Goal: Task Accomplishment & Management: Manage account settings

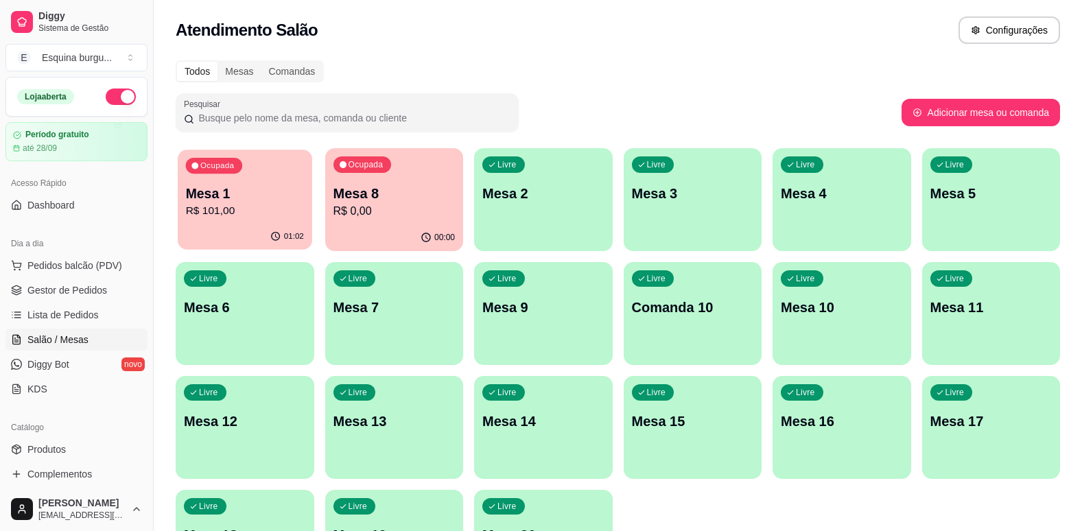
click at [269, 174] on div "Ocupada Mesa 1 R$ 101,00" at bounding box center [245, 187] width 134 height 74
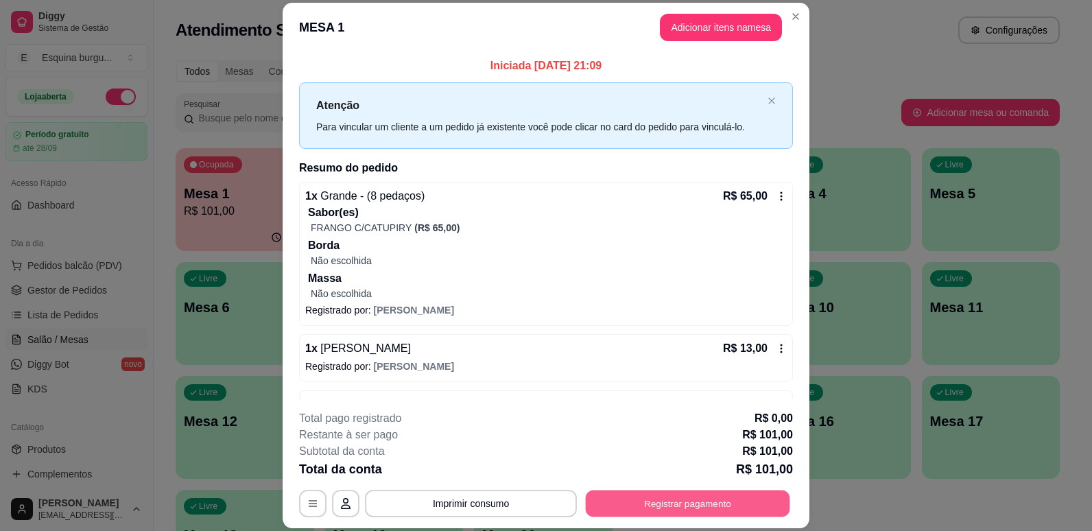
click at [701, 508] on button "Registrar pagamento" at bounding box center [688, 503] width 204 height 27
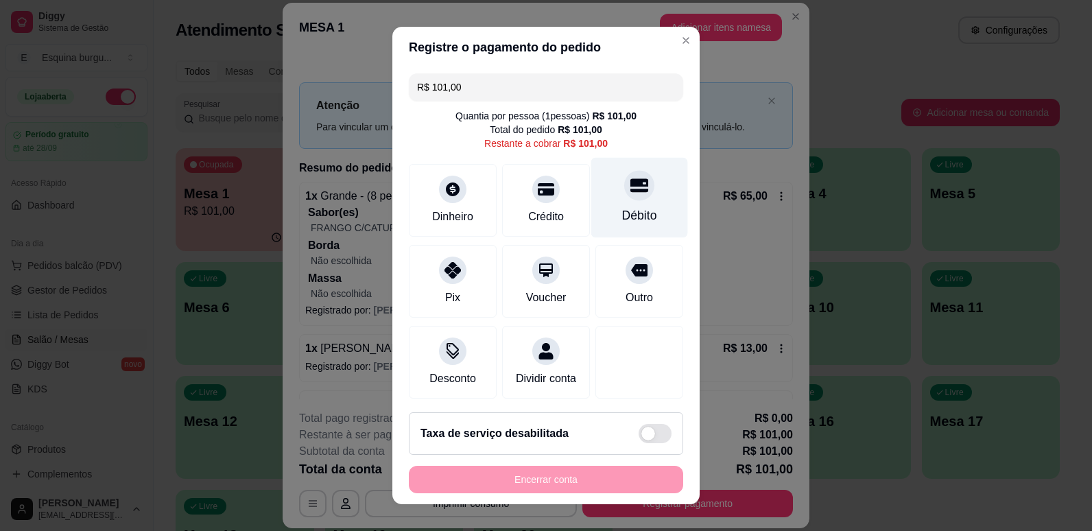
click at [628, 193] on div at bounding box center [639, 185] width 30 height 30
type input "R$ 0,00"
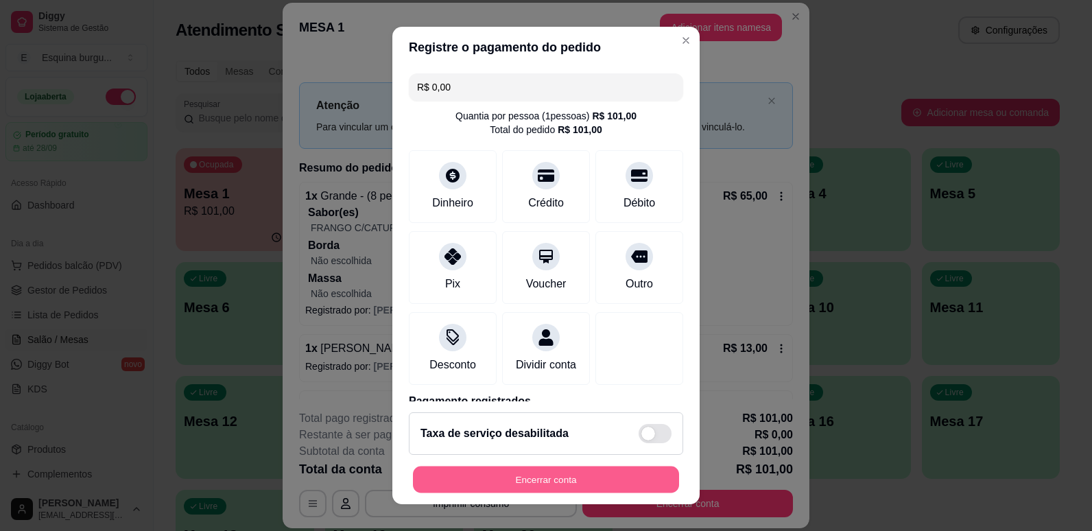
click at [573, 484] on button "Encerrar conta" at bounding box center [546, 479] width 266 height 27
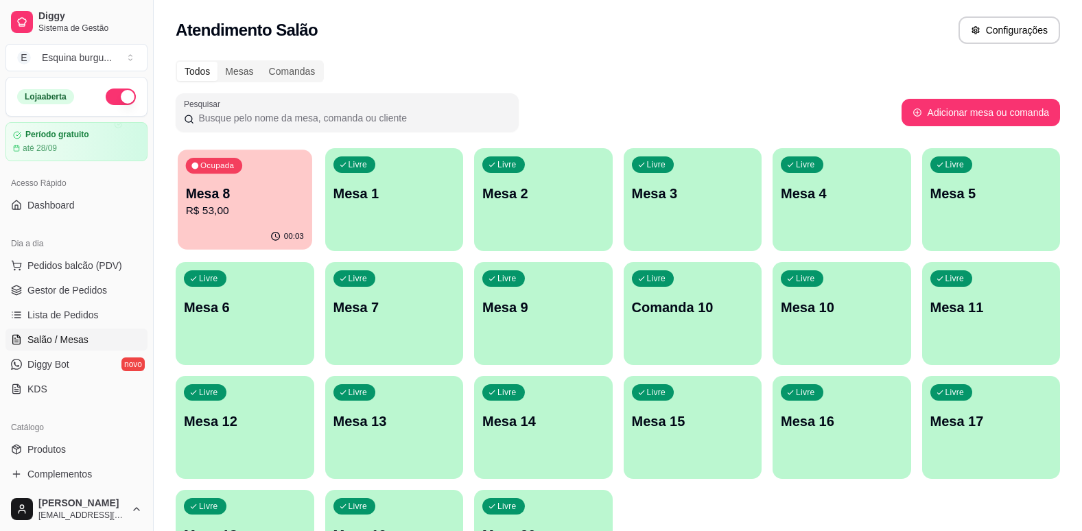
click at [276, 165] on div "Ocupada Mesa 8 R$ 53,00" at bounding box center [245, 187] width 134 height 74
click at [267, 204] on p "R$ 53,00" at bounding box center [245, 211] width 118 height 16
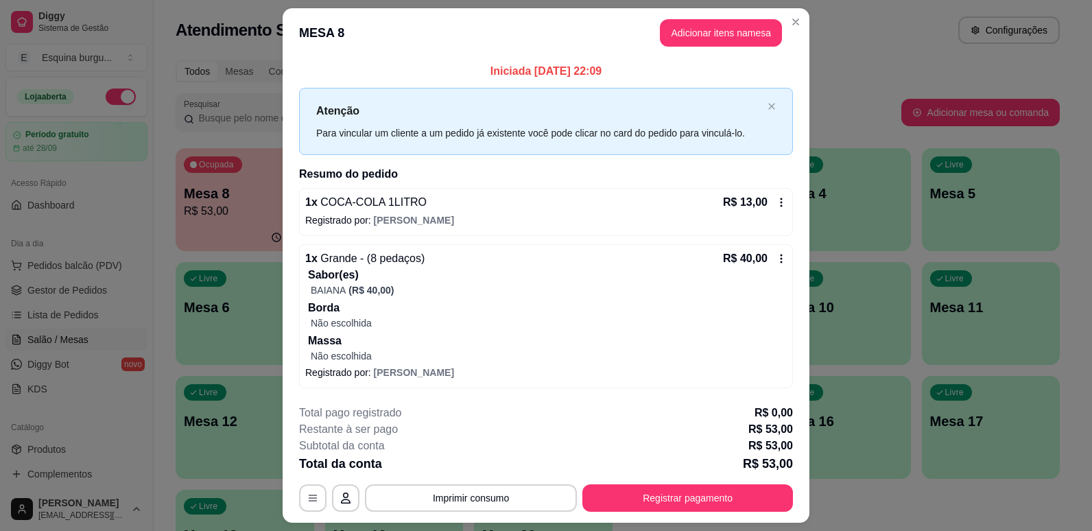
click at [778, 197] on icon at bounding box center [781, 202] width 11 height 11
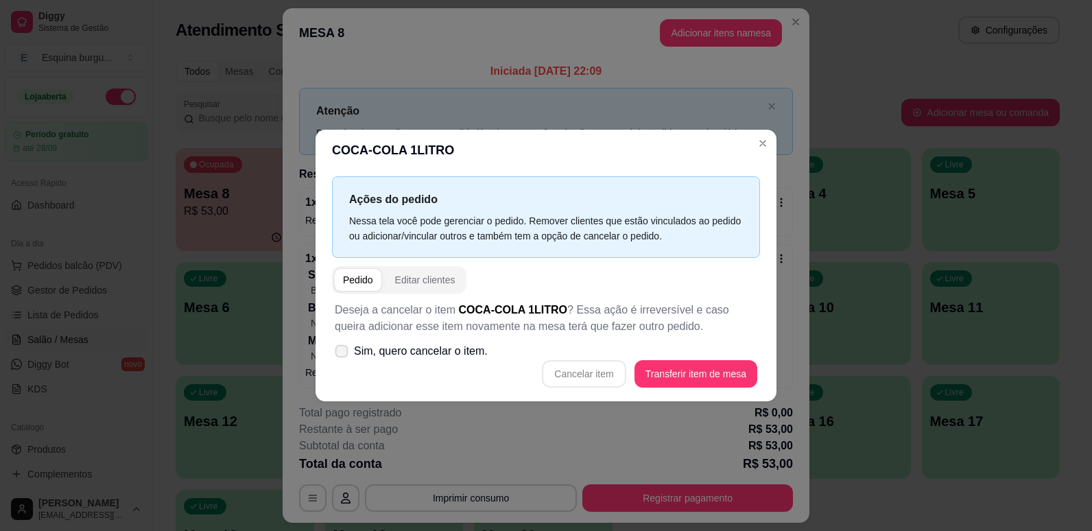
click at [342, 352] on icon at bounding box center [341, 351] width 10 height 8
click at [342, 354] on input "Sim, quero cancelar o item." at bounding box center [338, 358] width 9 height 9
checkbox input "true"
click at [607, 375] on button "Cancelar item" at bounding box center [584, 374] width 82 height 27
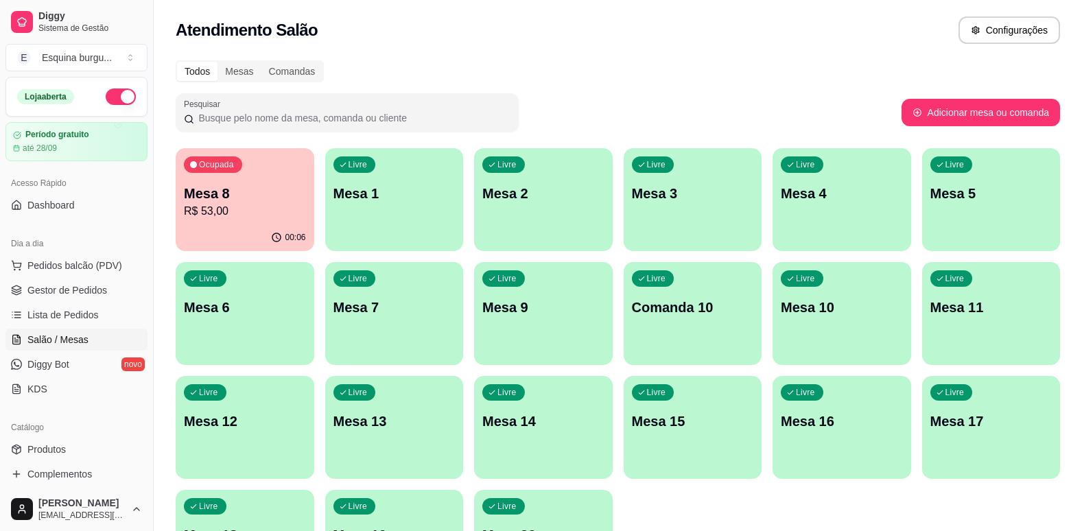
click at [722, 54] on div "Todos Mesas Comandas Pesquisar Adicionar mesa ou comanda Ocupada Mesa 8 R$ 53,0…" at bounding box center [618, 330] width 928 height 557
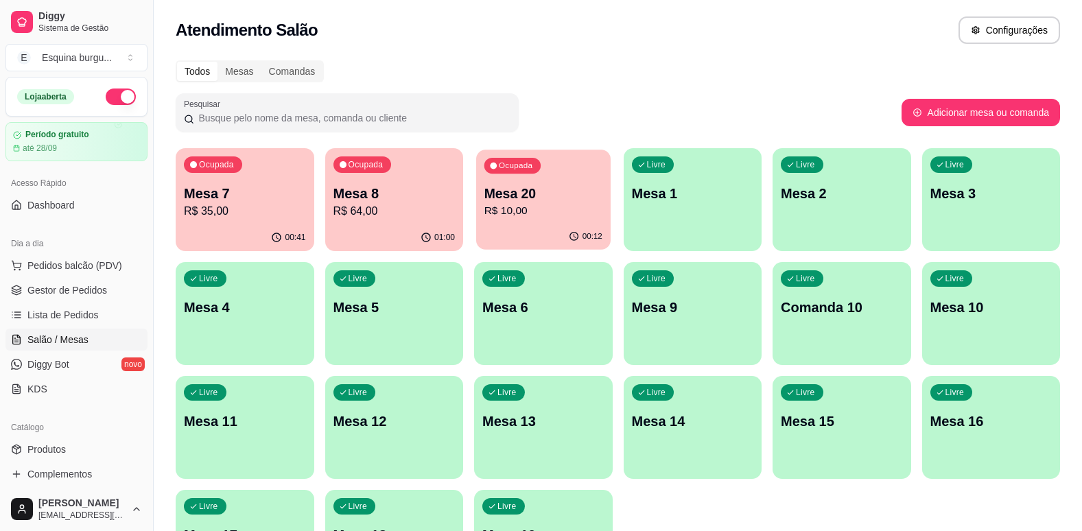
click at [551, 212] on p "R$ 10,00" at bounding box center [543, 211] width 118 height 16
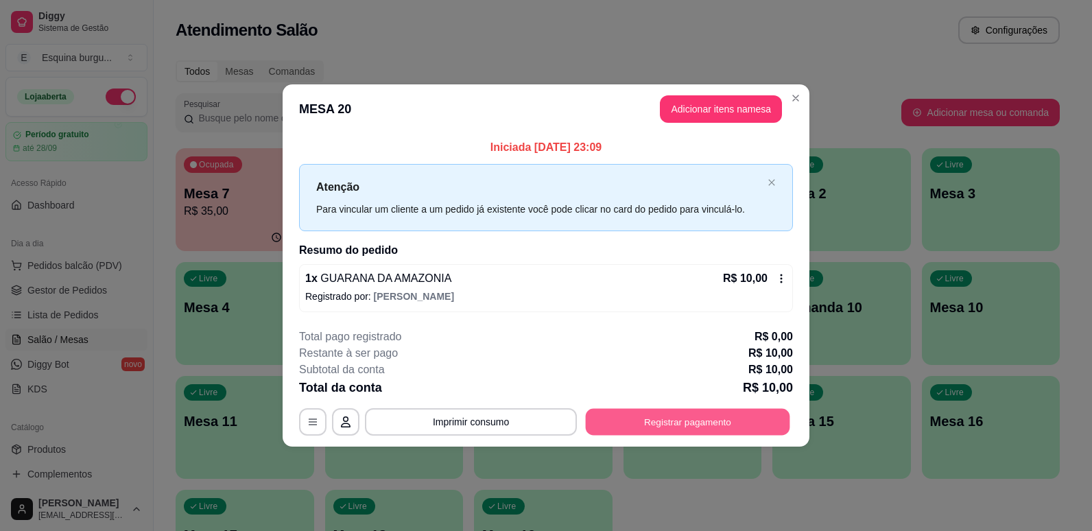
click at [699, 422] on button "Registrar pagamento" at bounding box center [688, 421] width 204 height 27
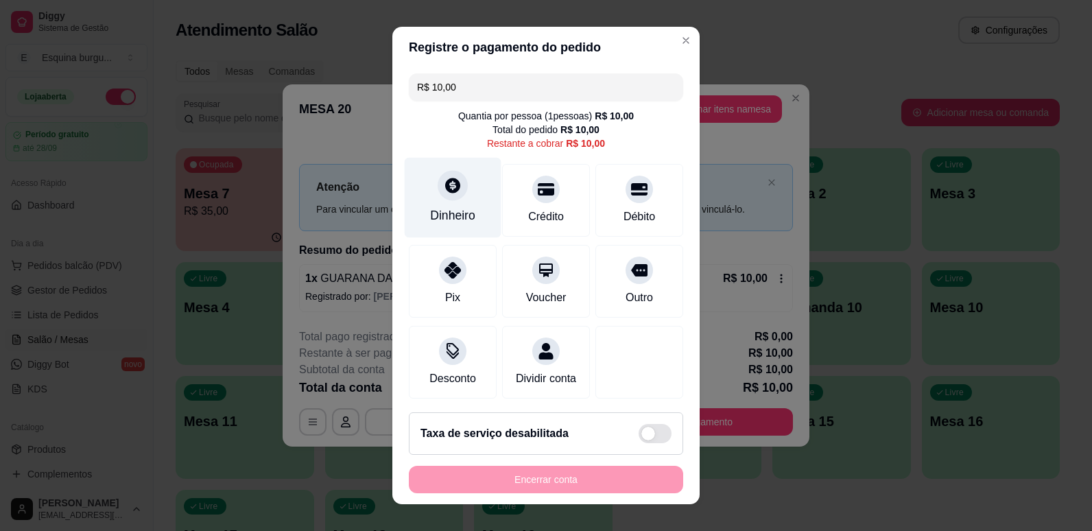
click at [465, 217] on div "Dinheiro" at bounding box center [452, 215] width 45 height 18
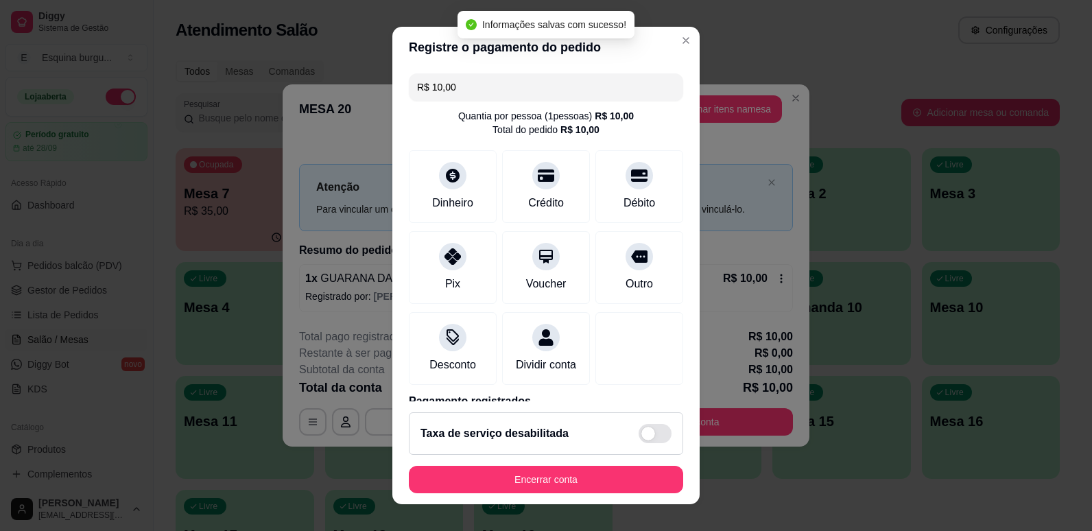
type input "R$ 0,00"
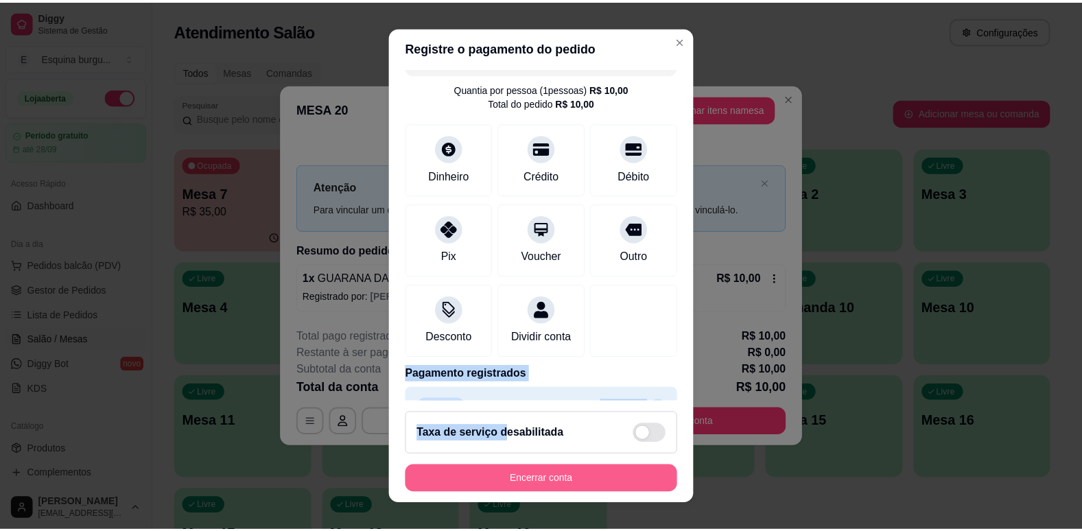
scroll to position [76, 0]
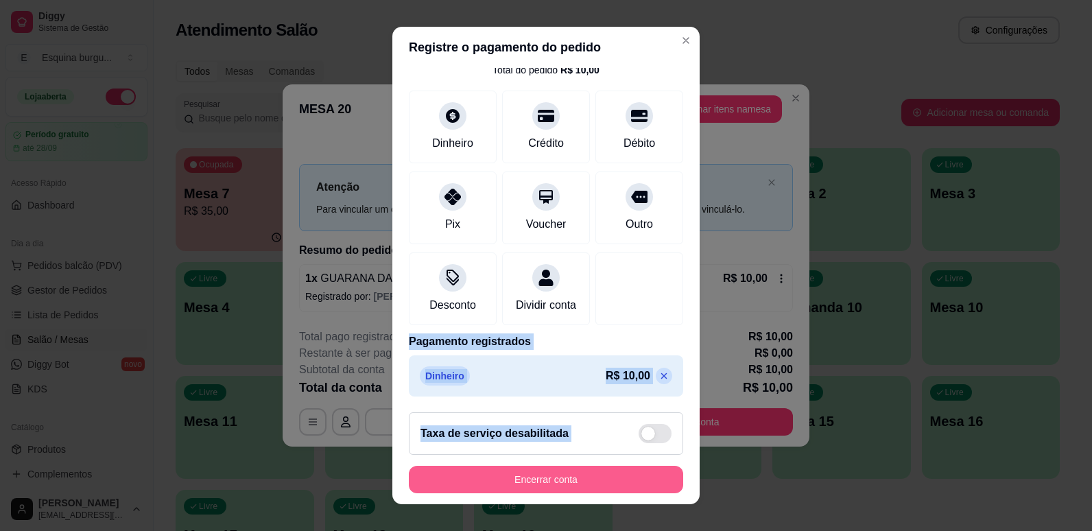
drag, startPoint x: 636, startPoint y: 328, endPoint x: 522, endPoint y: 475, distance: 185.8
click at [522, 475] on section "Registre o pagamento do pedido R$ 0,00 Quantia por pessoa ( 1 pessoas) R$ 10,00…" at bounding box center [545, 266] width 307 height 478
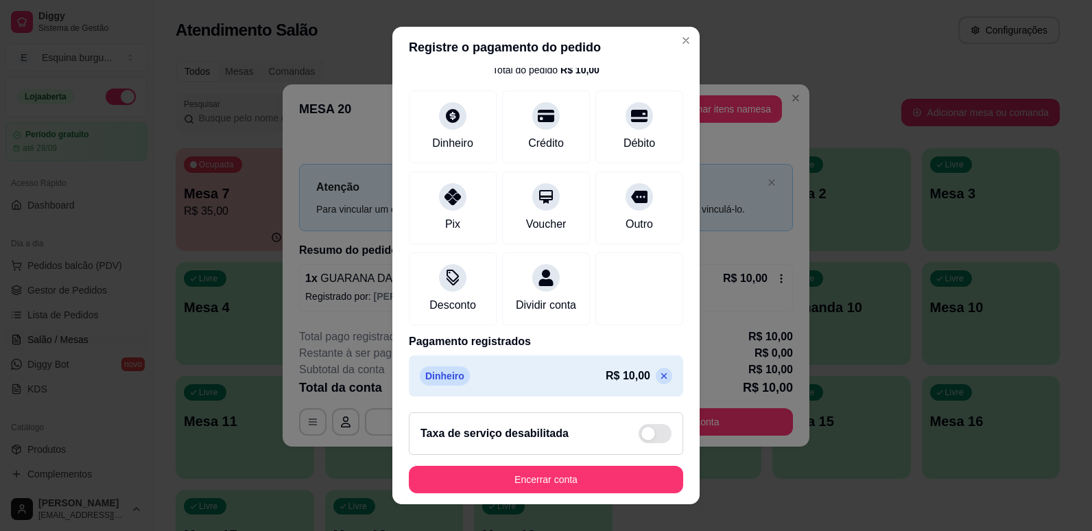
drag, startPoint x: 522, startPoint y: 475, endPoint x: 661, endPoint y: 316, distance: 211.5
click at [661, 316] on div "R$ 0,00 Quantia por pessoa ( 1 pessoas) R$ 10,00 Total do pedido R$ 10,00 Dinhe…" at bounding box center [545, 235] width 307 height 334
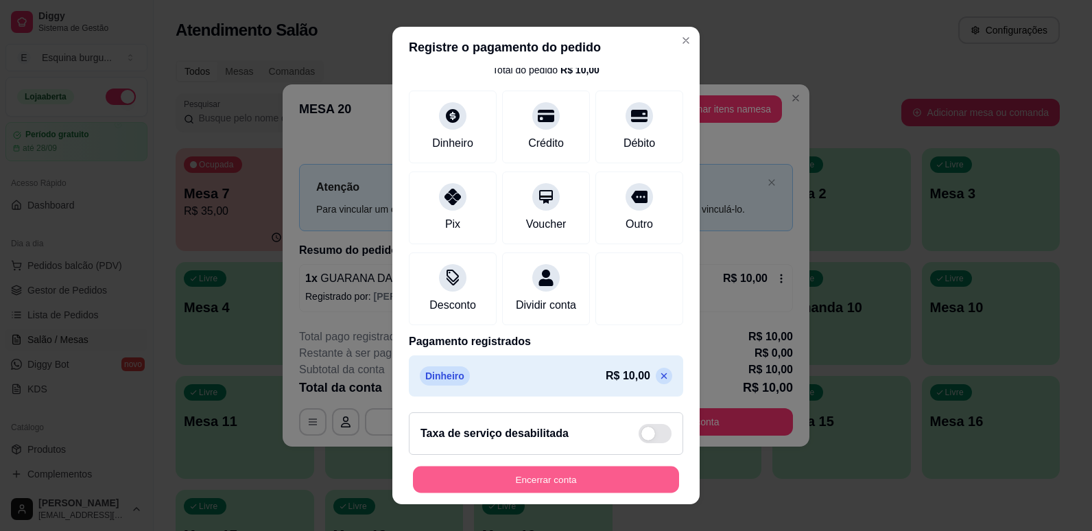
click at [600, 472] on button "Encerrar conta" at bounding box center [546, 479] width 266 height 27
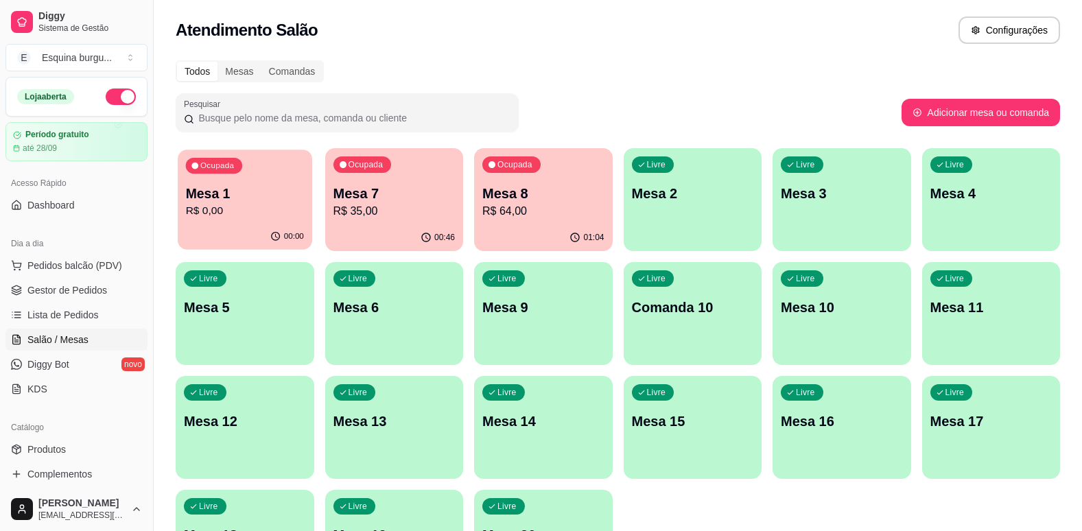
click at [283, 187] on p "Mesa 1" at bounding box center [245, 194] width 118 height 19
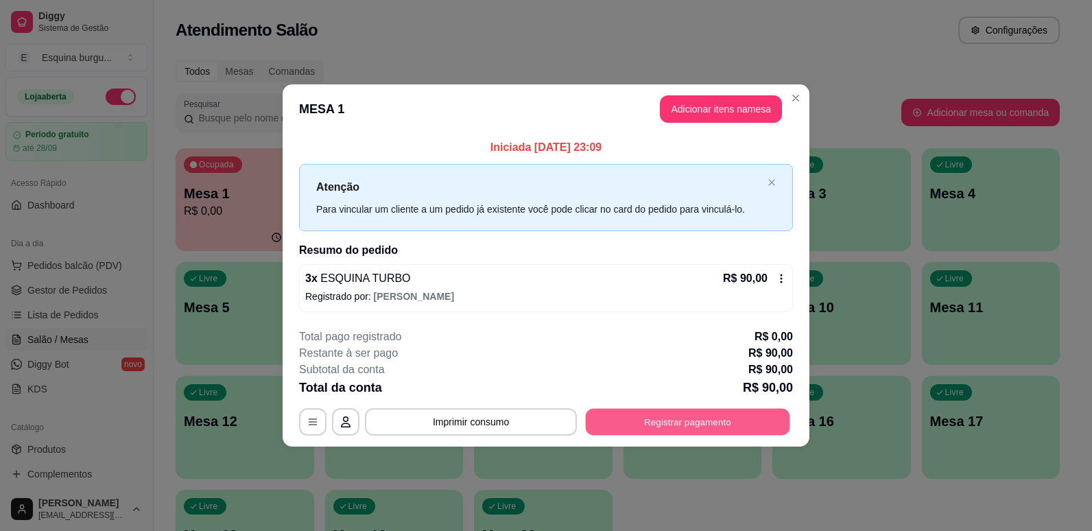
click at [668, 427] on button "Registrar pagamento" at bounding box center [688, 421] width 204 height 27
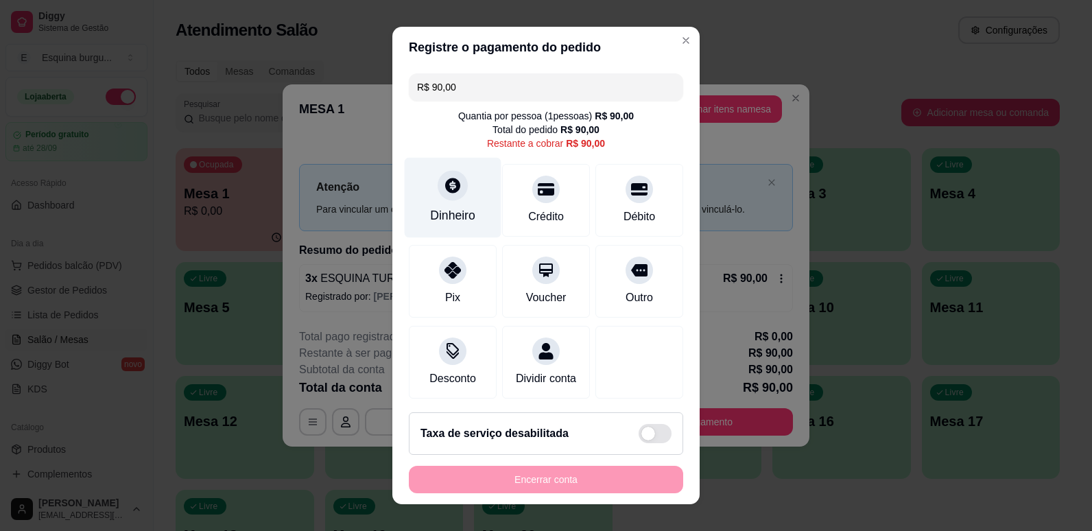
click at [449, 208] on div "Dinheiro" at bounding box center [452, 215] width 45 height 18
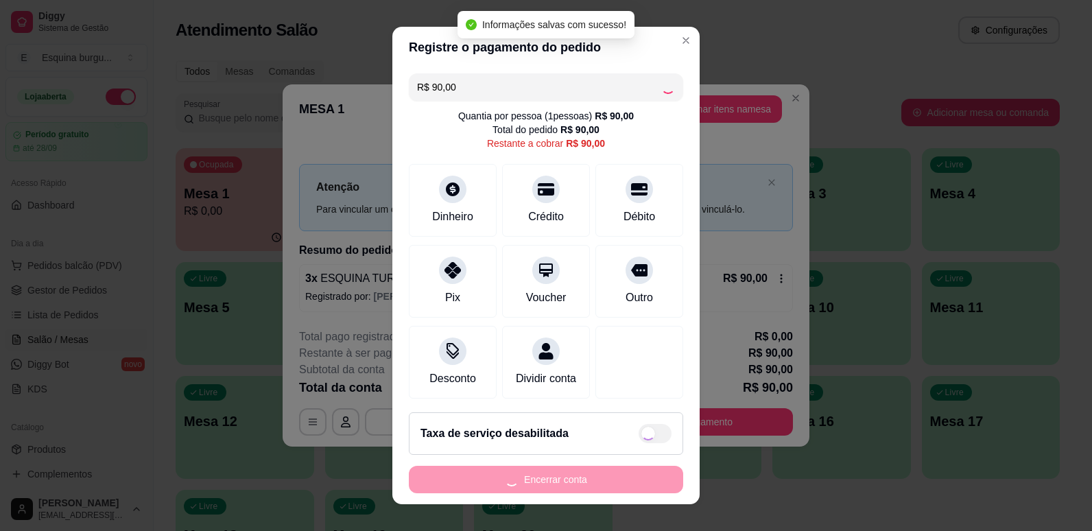
type input "R$ 0,00"
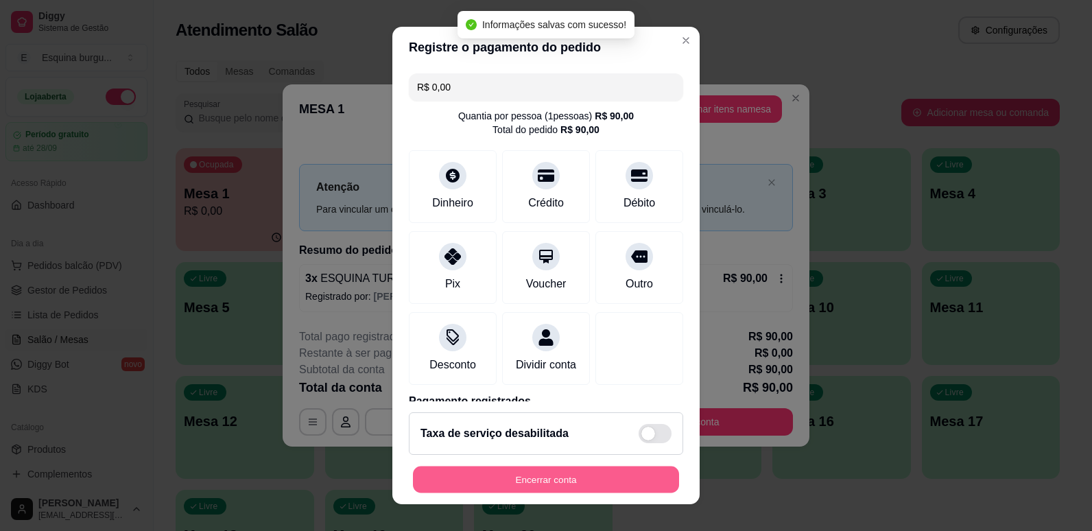
click at [602, 486] on button "Encerrar conta" at bounding box center [546, 479] width 266 height 27
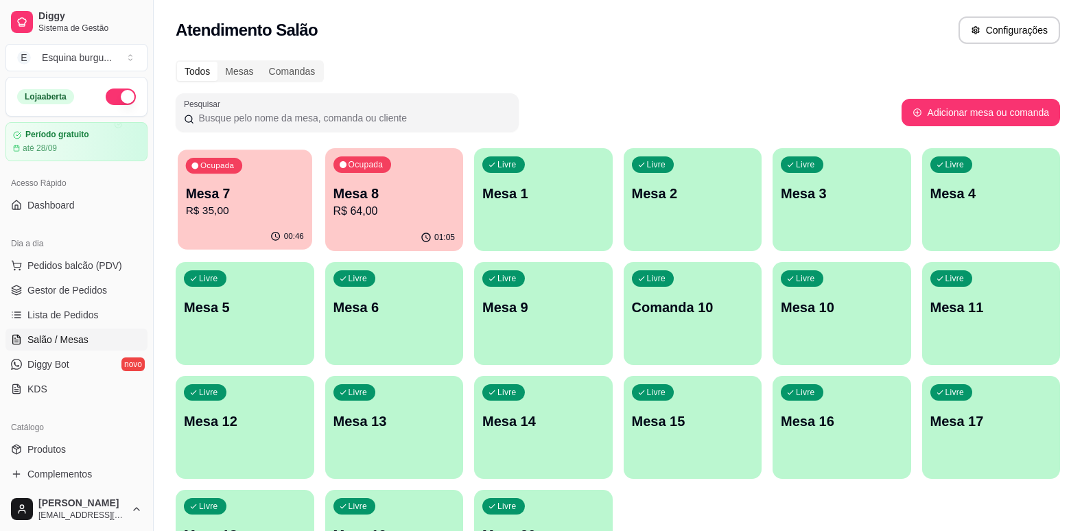
click at [273, 194] on p "Mesa 7" at bounding box center [245, 194] width 118 height 19
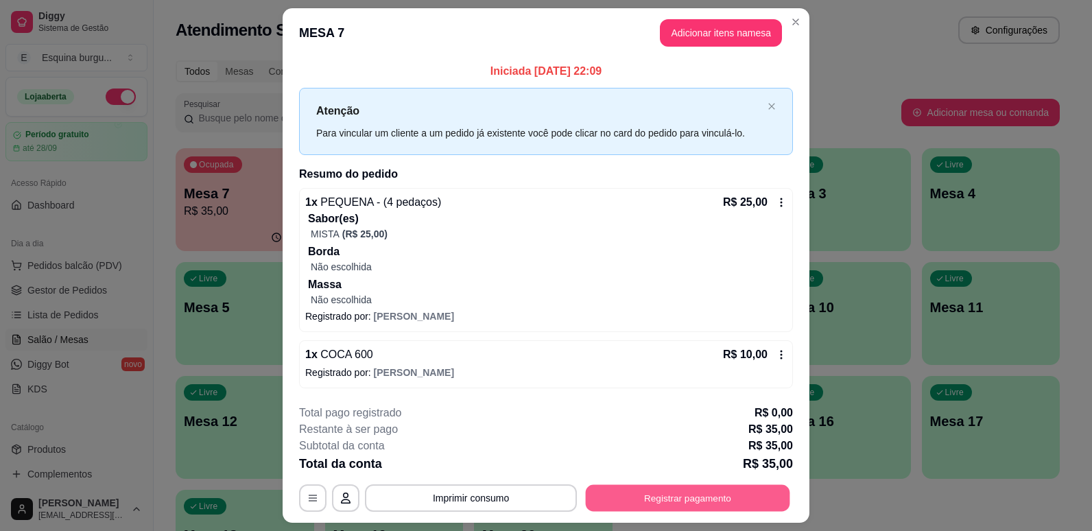
click at [688, 509] on button "Registrar pagamento" at bounding box center [688, 497] width 204 height 27
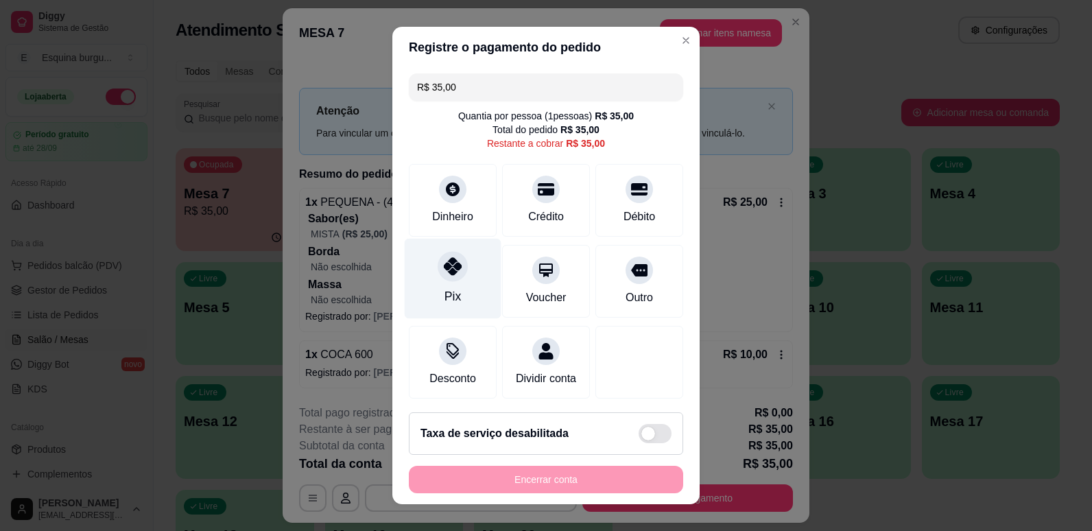
click at [451, 285] on div "Pix" at bounding box center [453, 278] width 97 height 80
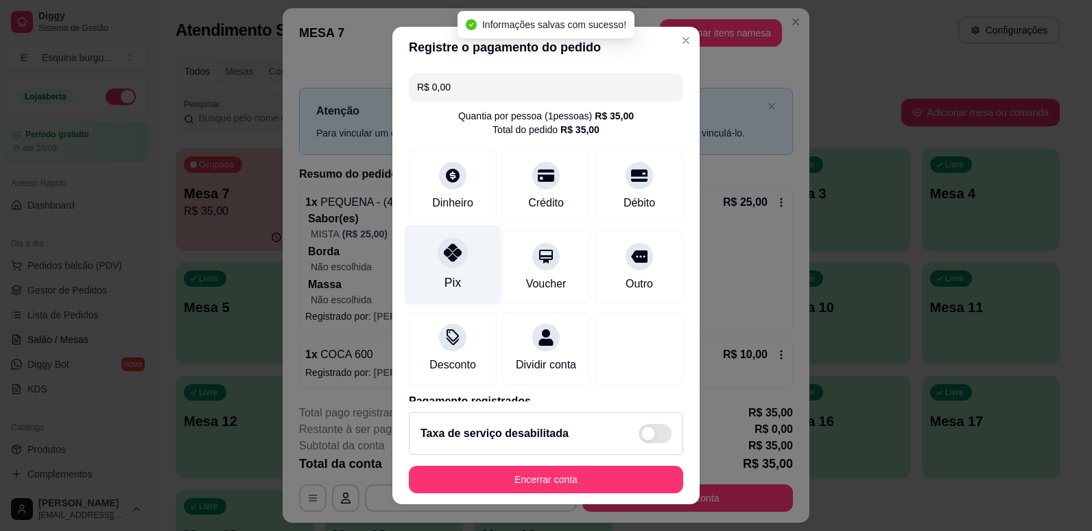
type input "R$ 0,00"
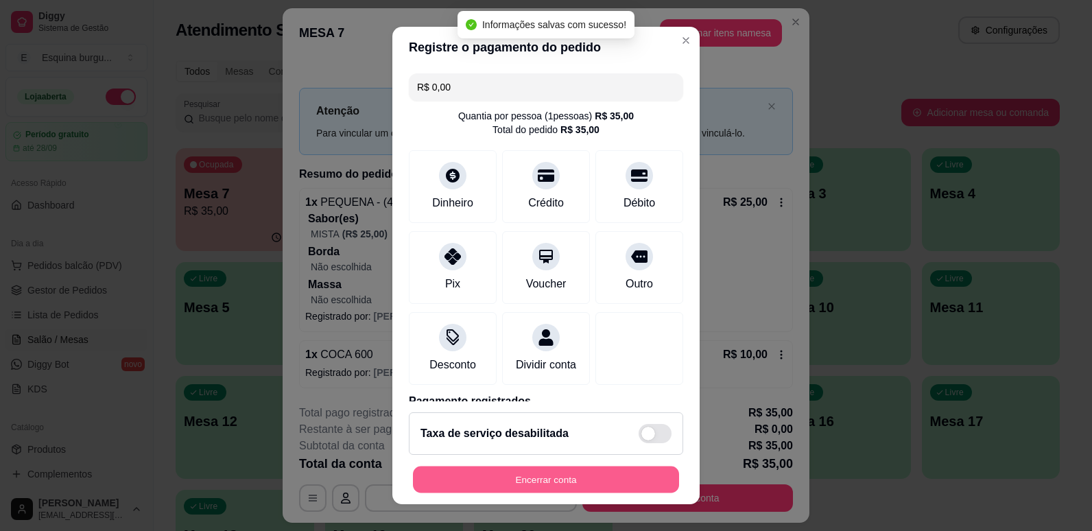
click at [556, 477] on button "Encerrar conta" at bounding box center [546, 479] width 266 height 27
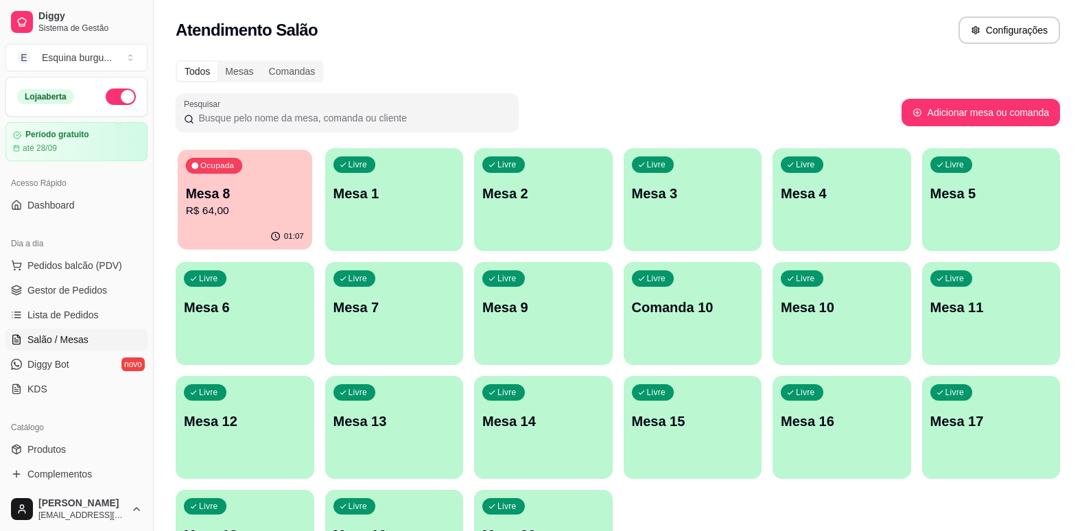
click at [258, 210] on p "R$ 64,00" at bounding box center [245, 211] width 118 height 16
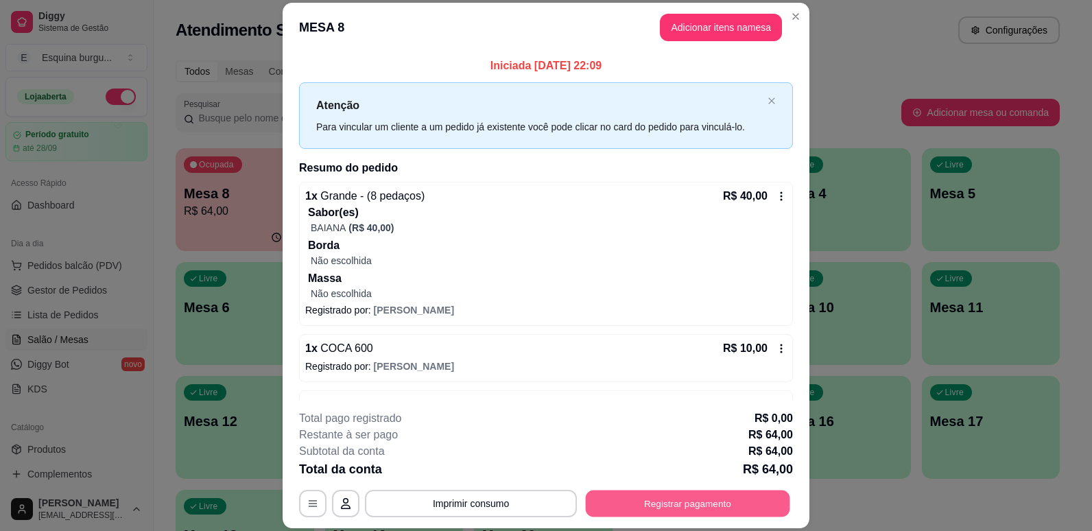
click at [684, 502] on button "Registrar pagamento" at bounding box center [688, 503] width 204 height 27
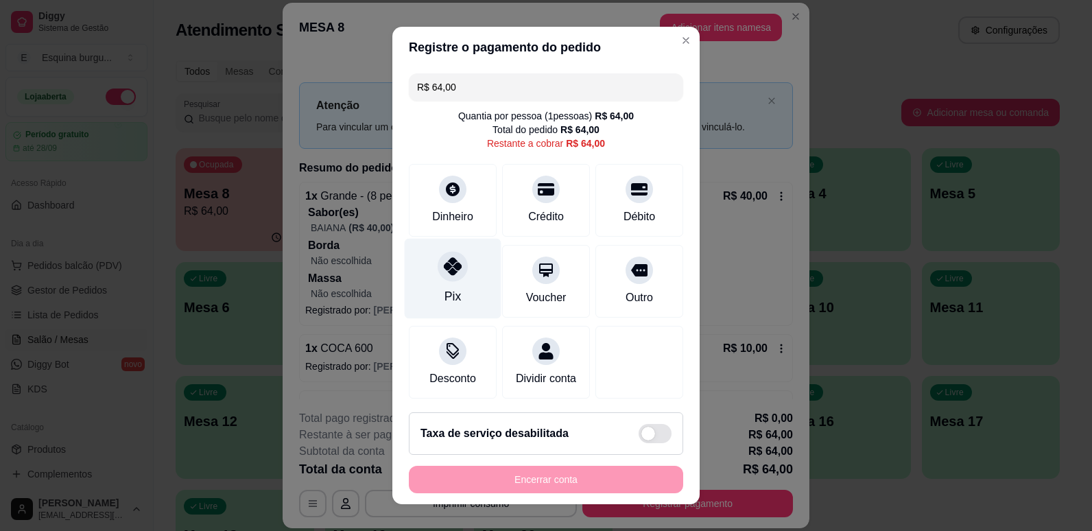
click at [451, 285] on div "Pix" at bounding box center [453, 278] width 97 height 80
type input "R$ 0,00"
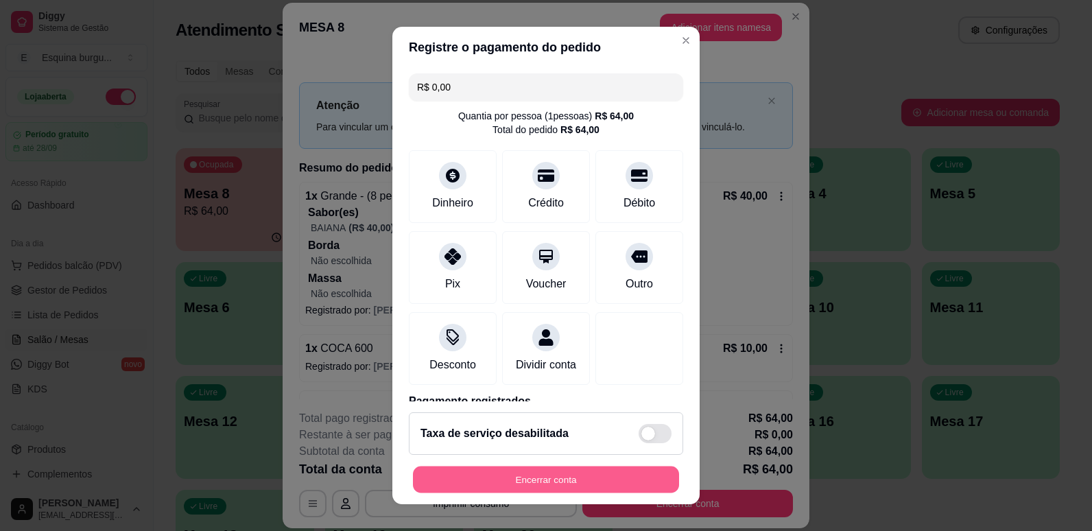
click at [538, 481] on button "Encerrar conta" at bounding box center [546, 479] width 266 height 27
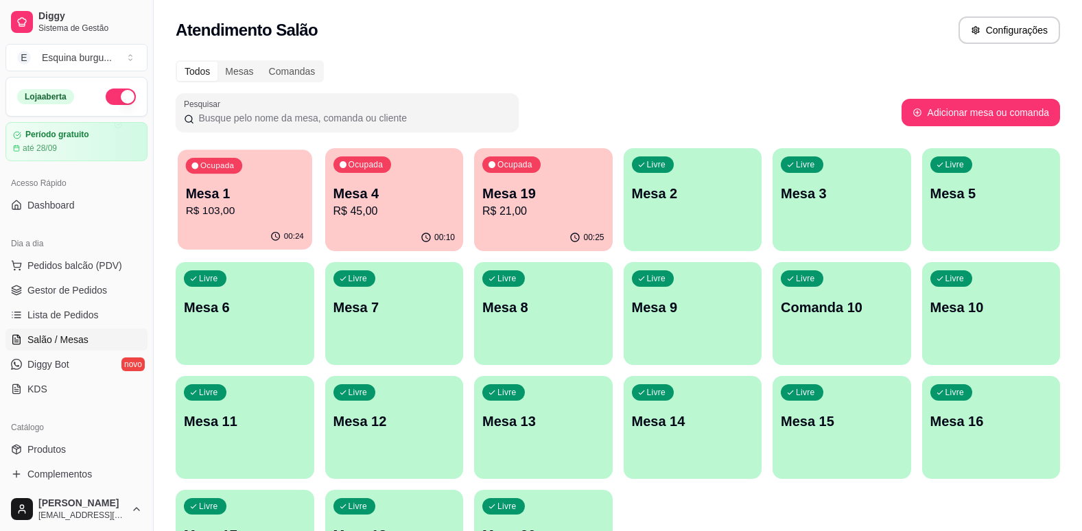
click at [292, 191] on p "Mesa 1" at bounding box center [245, 194] width 118 height 19
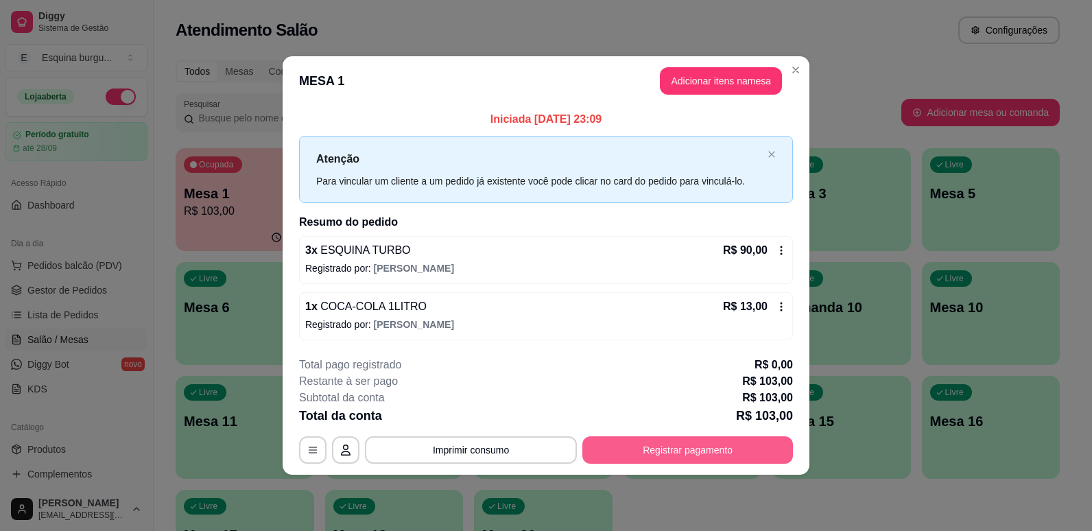
click at [672, 446] on button "Registrar pagamento" at bounding box center [687, 449] width 211 height 27
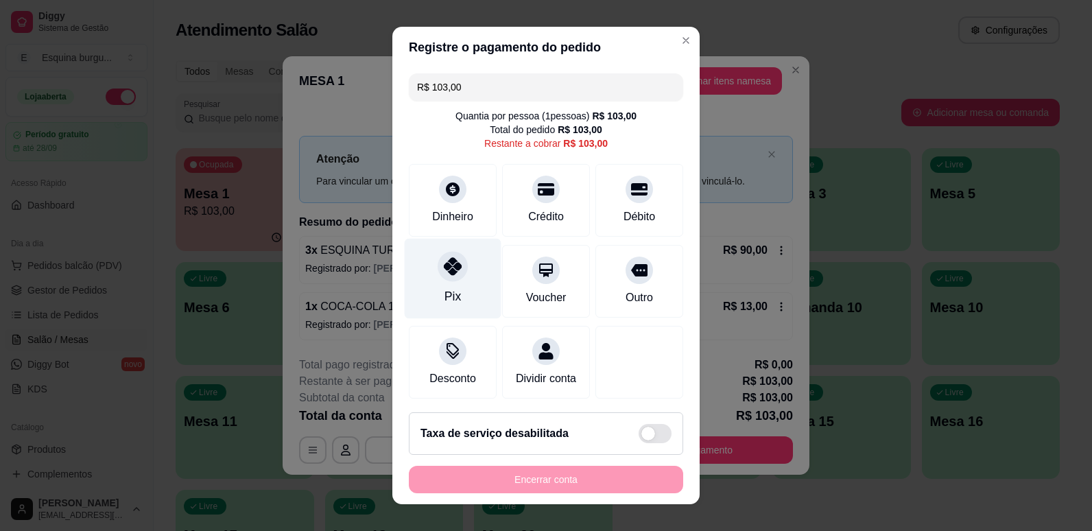
click at [464, 289] on div "Pix" at bounding box center [453, 278] width 97 height 80
type input "R$ 0,00"
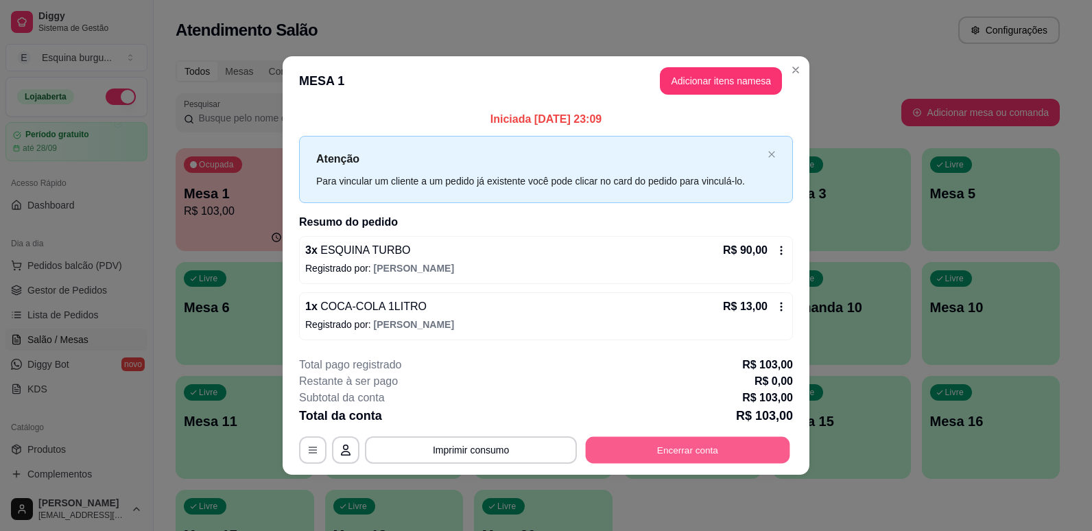
click at [681, 442] on button "Encerrar conta" at bounding box center [688, 449] width 204 height 27
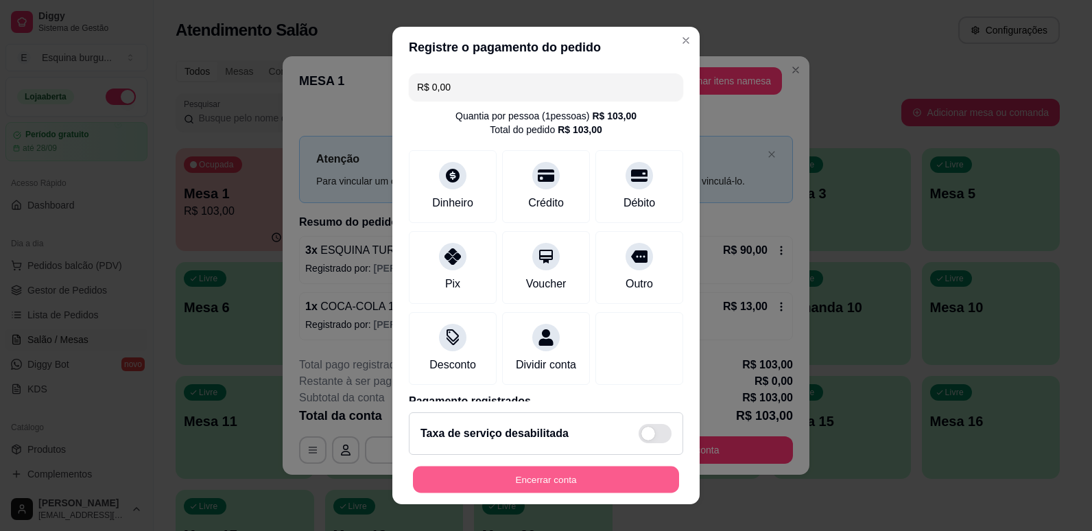
click at [623, 490] on button "Encerrar conta" at bounding box center [546, 479] width 266 height 27
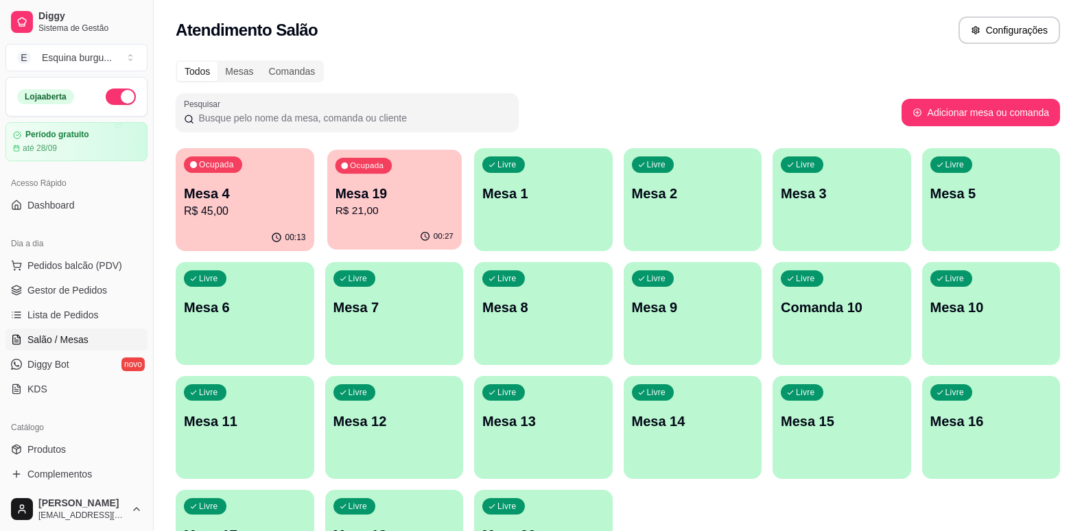
click at [423, 206] on p "R$ 21,00" at bounding box center [394, 211] width 118 height 16
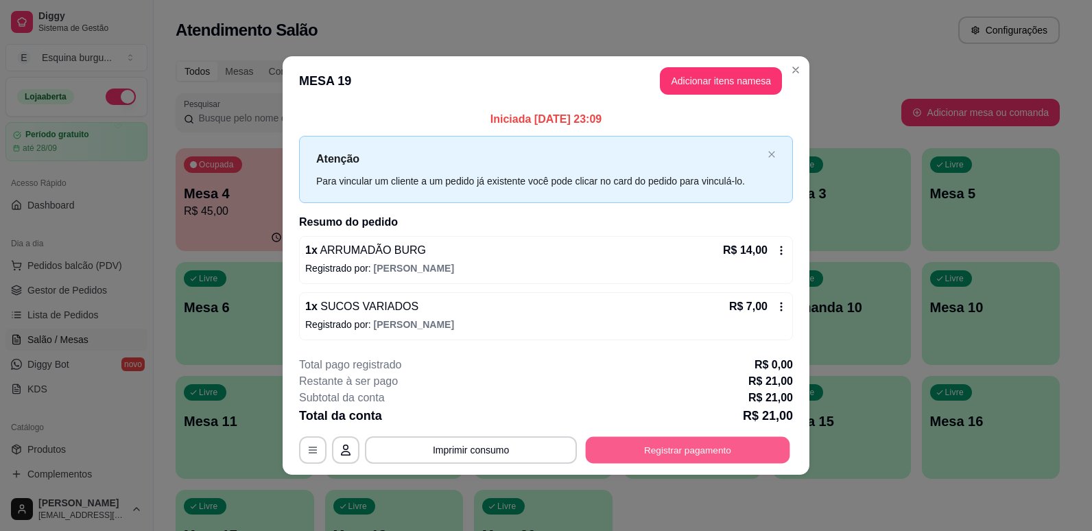
click at [666, 462] on button "Registrar pagamento" at bounding box center [688, 449] width 204 height 27
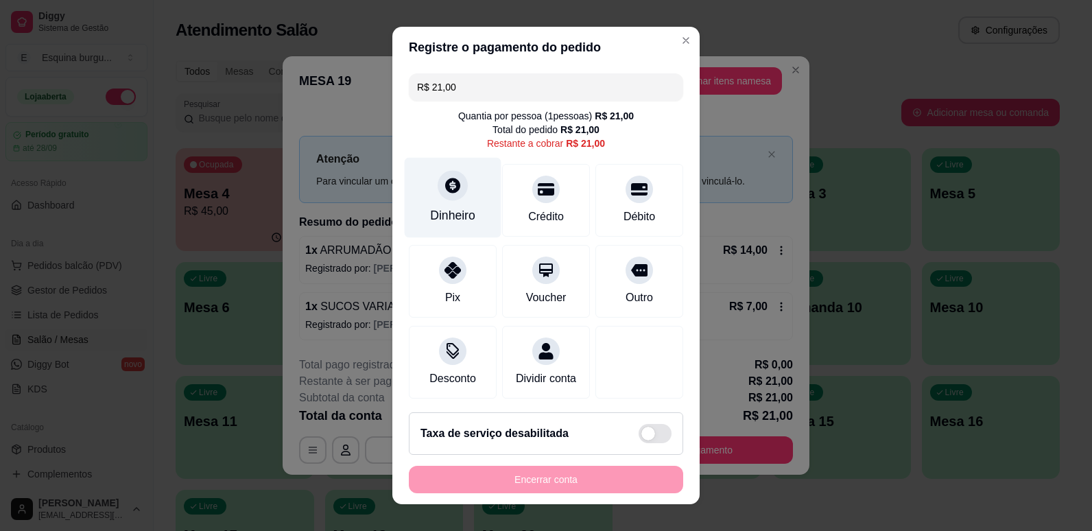
click at [455, 213] on div "Dinheiro" at bounding box center [452, 215] width 45 height 18
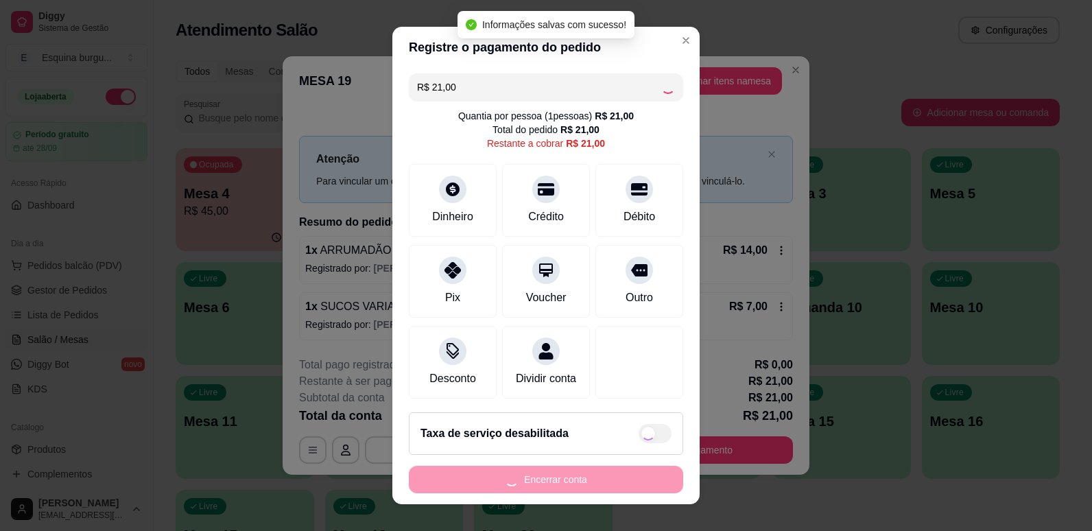
type input "R$ 0,00"
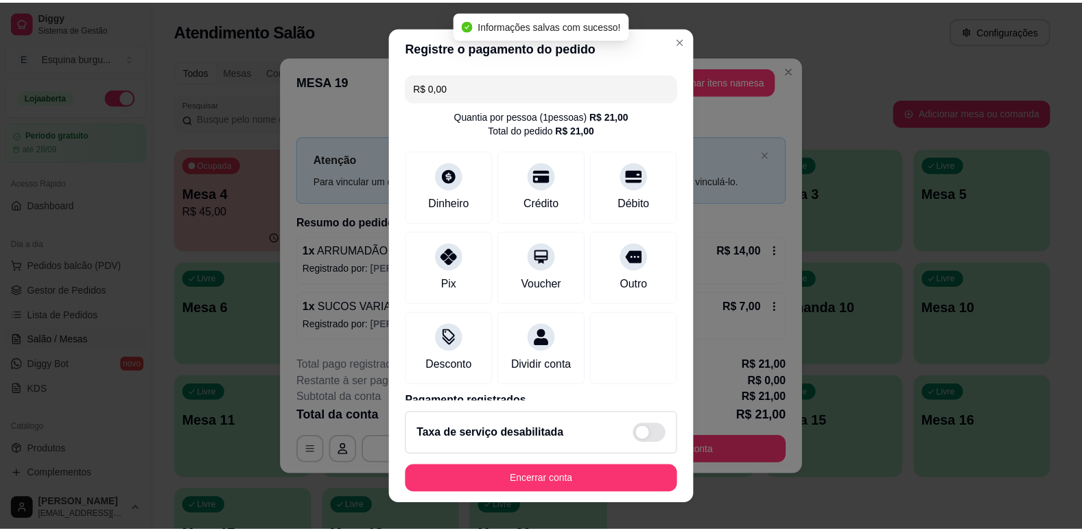
scroll to position [76, 0]
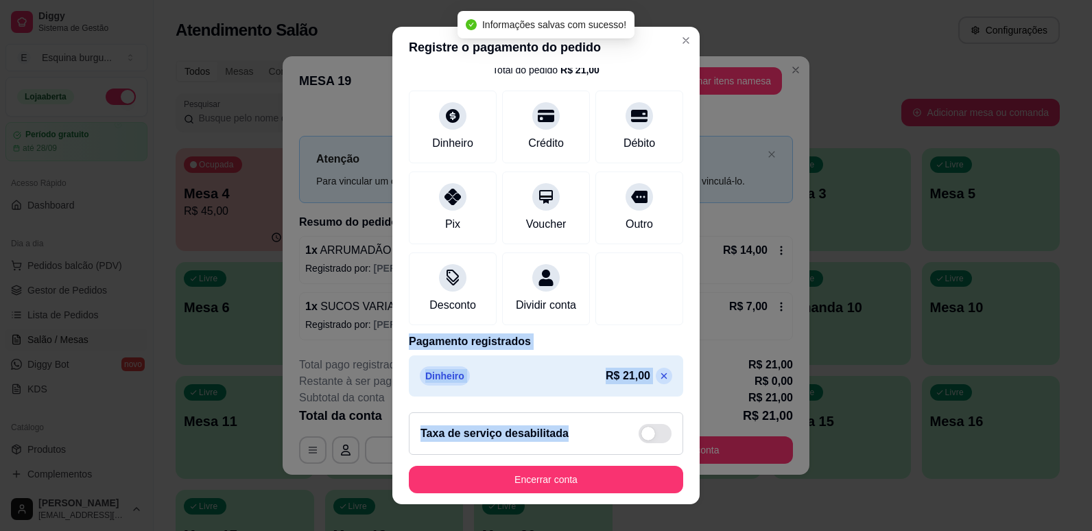
drag, startPoint x: 643, startPoint y: 333, endPoint x: 602, endPoint y: 431, distance: 106.7
click at [602, 431] on section "Registre o pagamento do pedido R$ 0,00 Quantia por pessoa ( 1 pessoas) R$ 21,00…" at bounding box center [545, 266] width 307 height 478
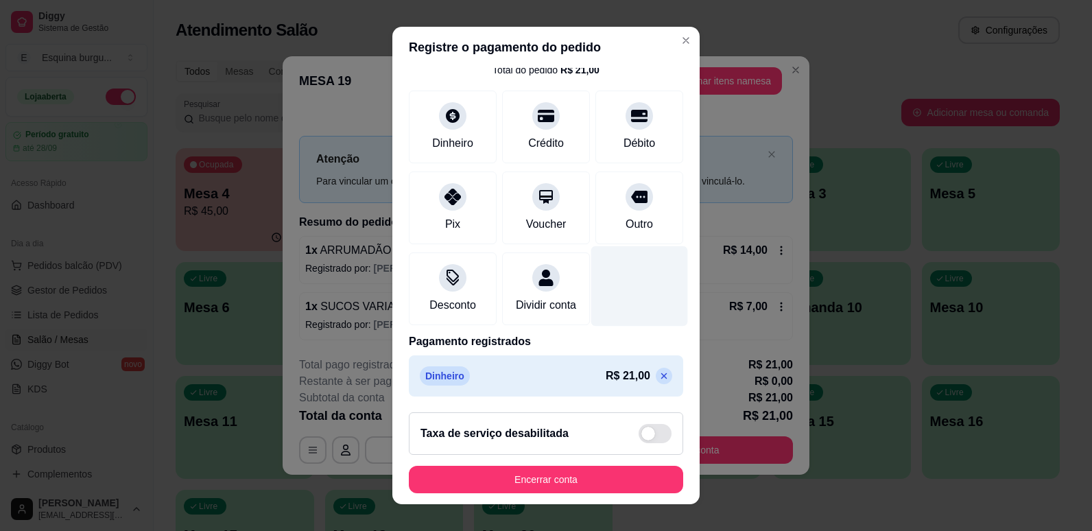
drag, startPoint x: 602, startPoint y: 431, endPoint x: 587, endPoint y: 322, distance: 110.2
click at [591, 322] on div at bounding box center [639, 286] width 97 height 80
click at [589, 338] on p "Pagamento registrados" at bounding box center [546, 341] width 274 height 16
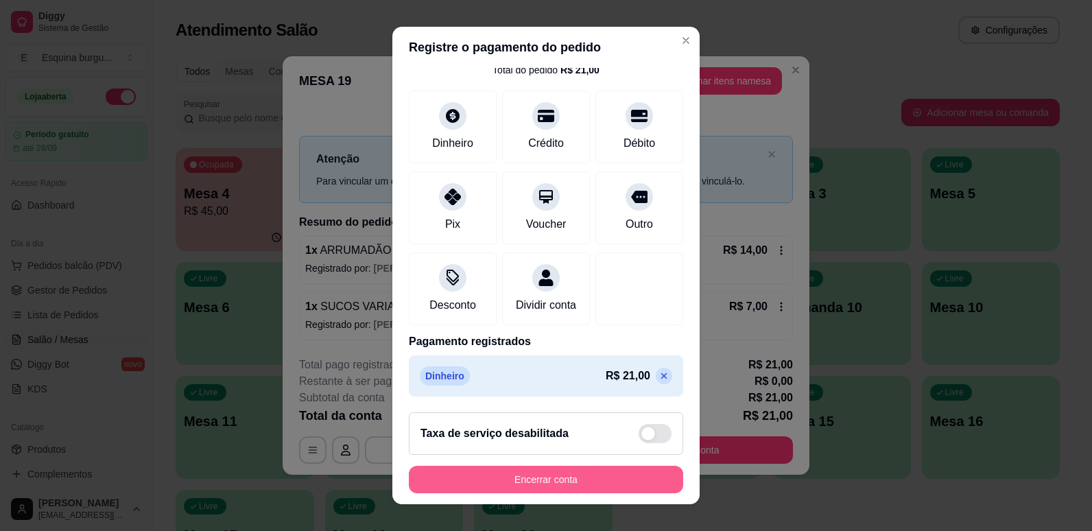
click at [587, 475] on button "Encerrar conta" at bounding box center [546, 479] width 274 height 27
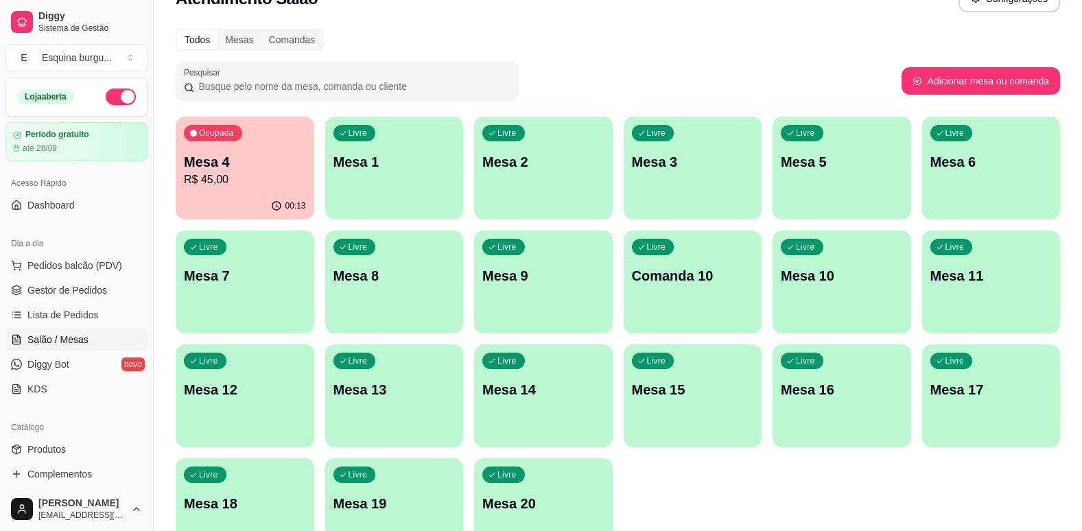
scroll to position [31, 0]
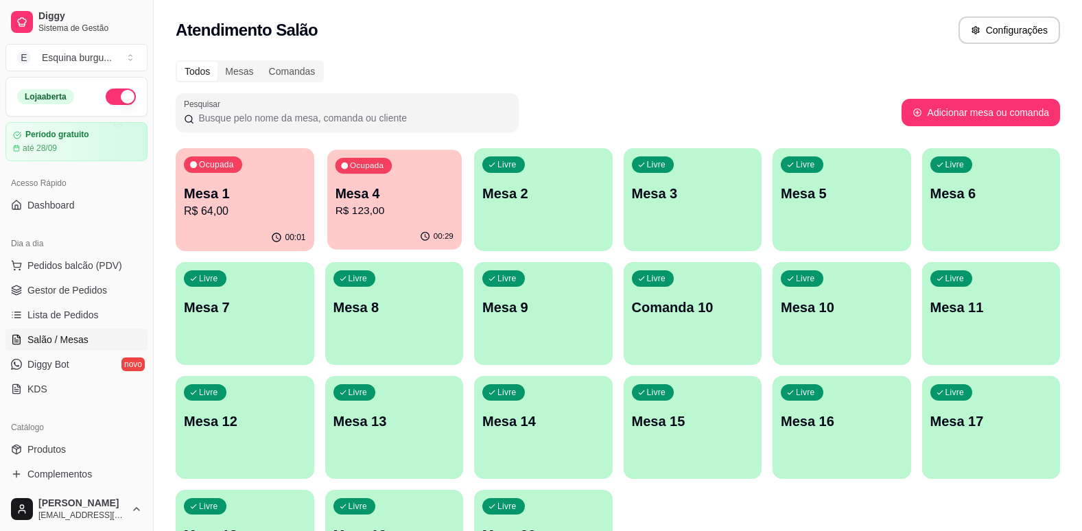
click at [426, 182] on div "Ocupada Mesa 4 R$ 123,00" at bounding box center [394, 187] width 134 height 74
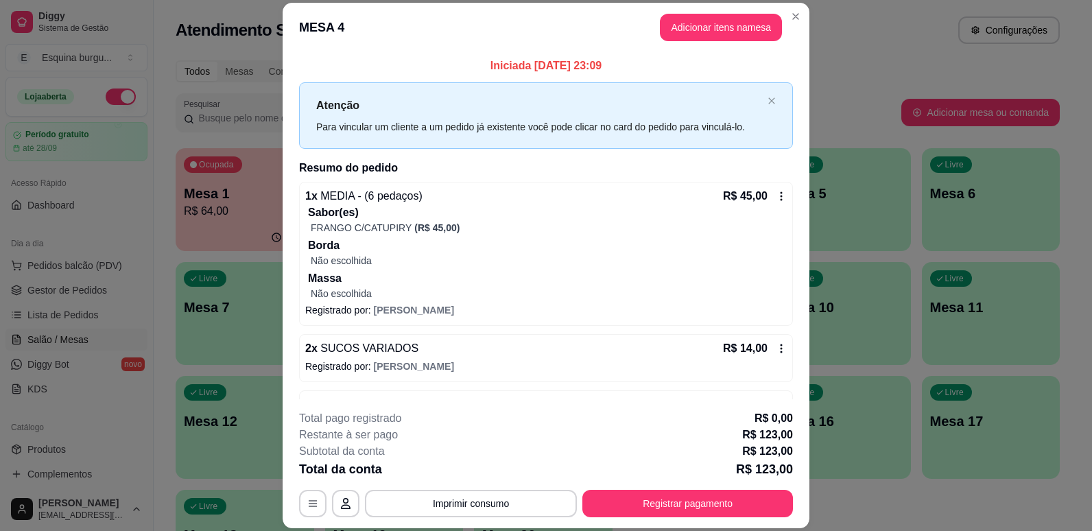
scroll to position [45, 0]
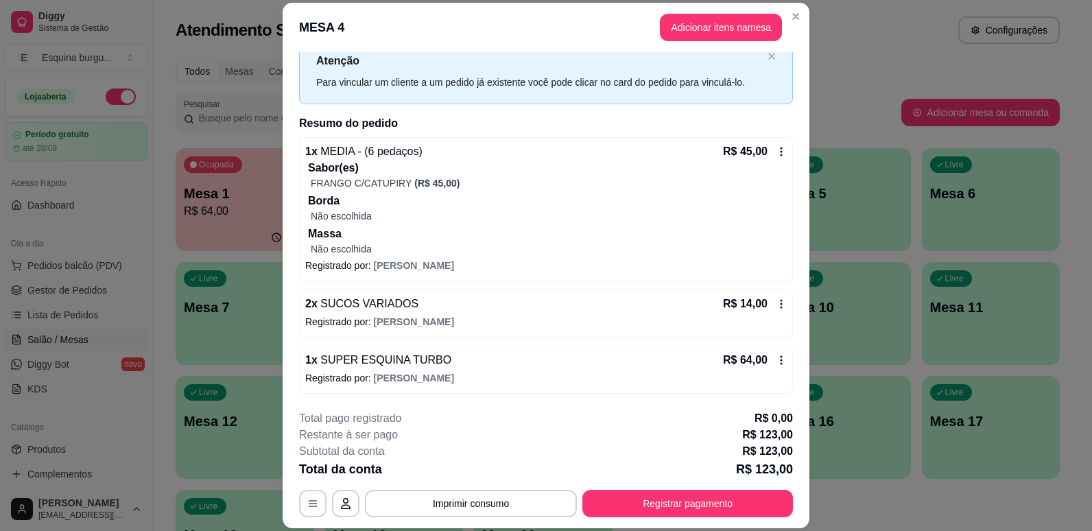
click at [776, 360] on icon at bounding box center [781, 360] width 11 height 11
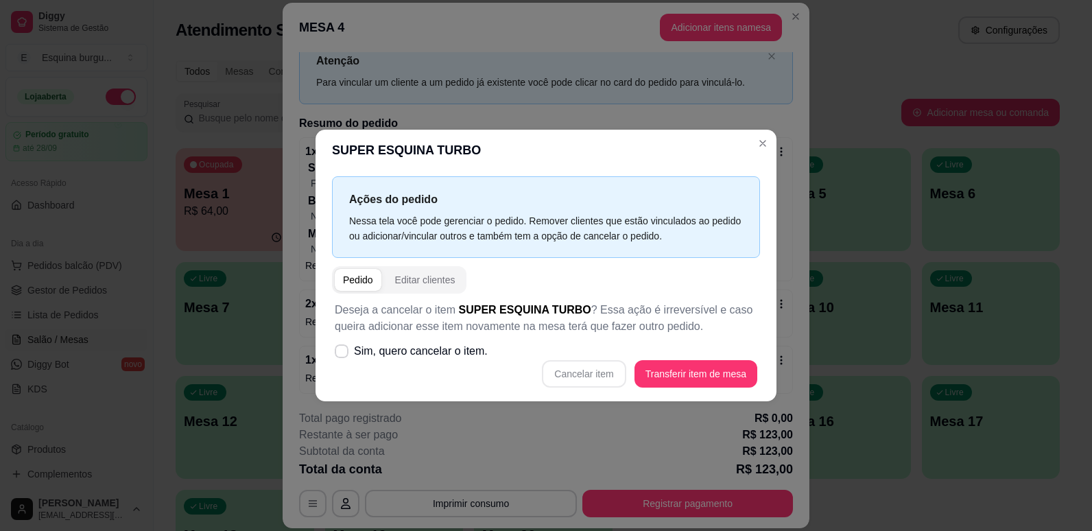
click at [611, 369] on div "Cancelar item Transferir item de mesa" at bounding box center [546, 373] width 423 height 27
click at [342, 347] on span at bounding box center [342, 351] width 14 height 14
click at [342, 354] on input "Sim, quero cancelar o item." at bounding box center [338, 358] width 9 height 9
checkbox input "true"
click at [569, 364] on button "Cancelar item" at bounding box center [584, 373] width 84 height 27
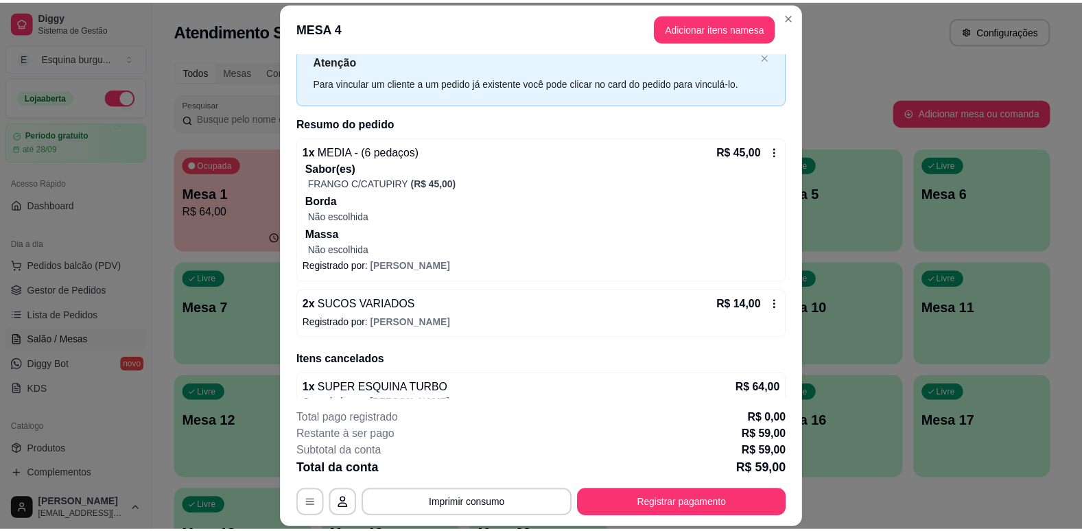
scroll to position [67, 0]
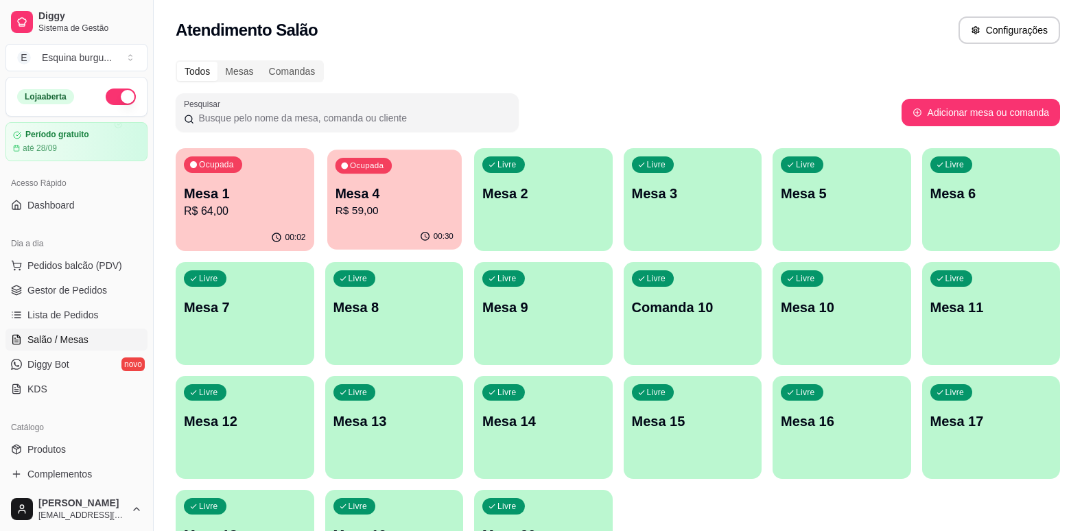
click at [414, 192] on p "Mesa 4" at bounding box center [394, 194] width 118 height 19
click at [383, 185] on p "Mesa 4" at bounding box center [394, 194] width 118 height 19
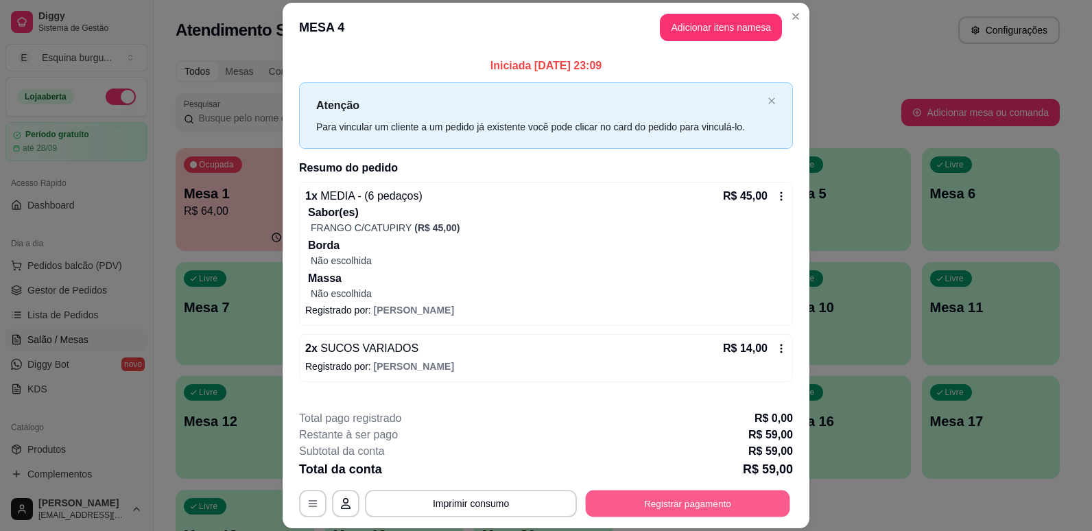
click at [694, 496] on button "Registrar pagamento" at bounding box center [688, 503] width 204 height 27
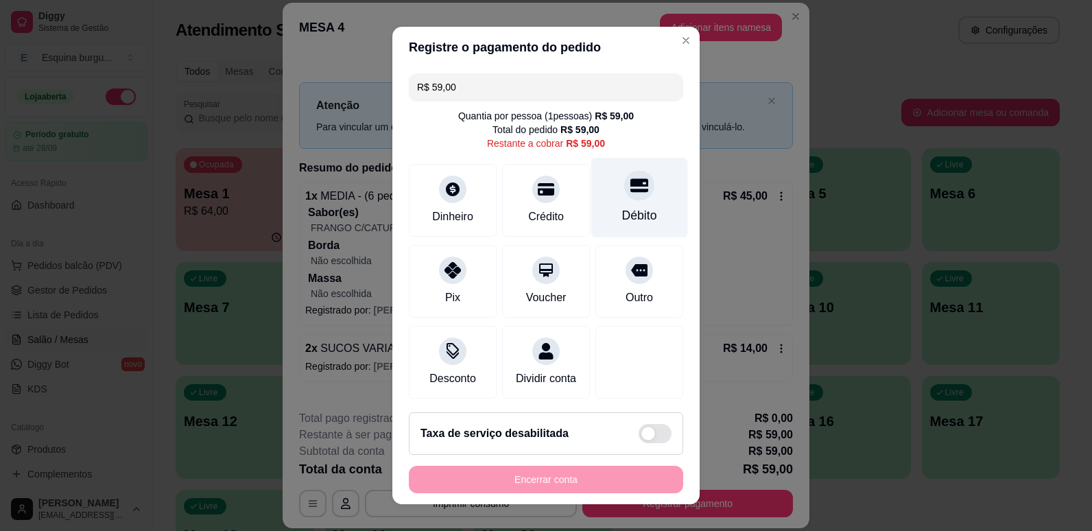
click at [630, 190] on icon at bounding box center [639, 185] width 18 height 14
type input "R$ 0,00"
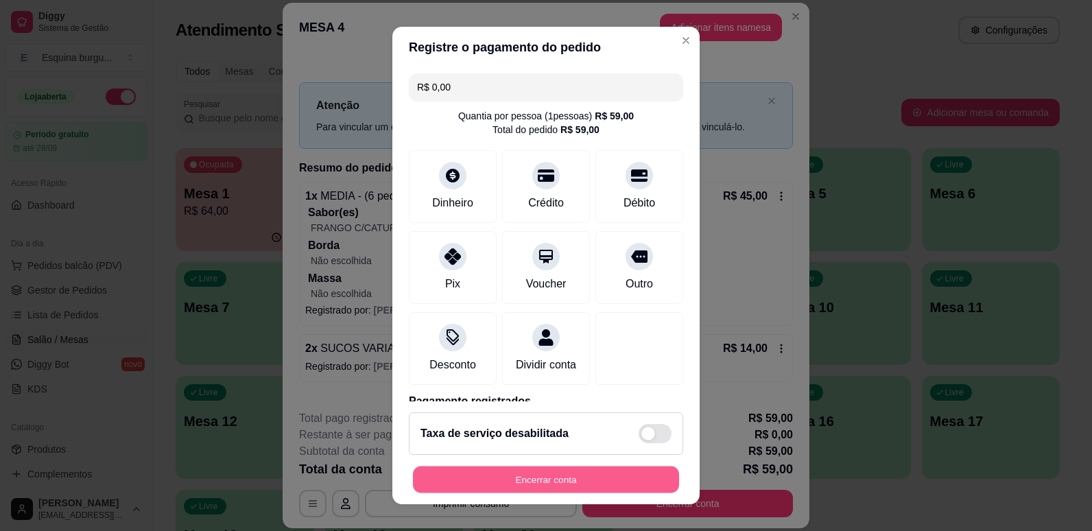
click at [570, 481] on button "Encerrar conta" at bounding box center [546, 479] width 266 height 27
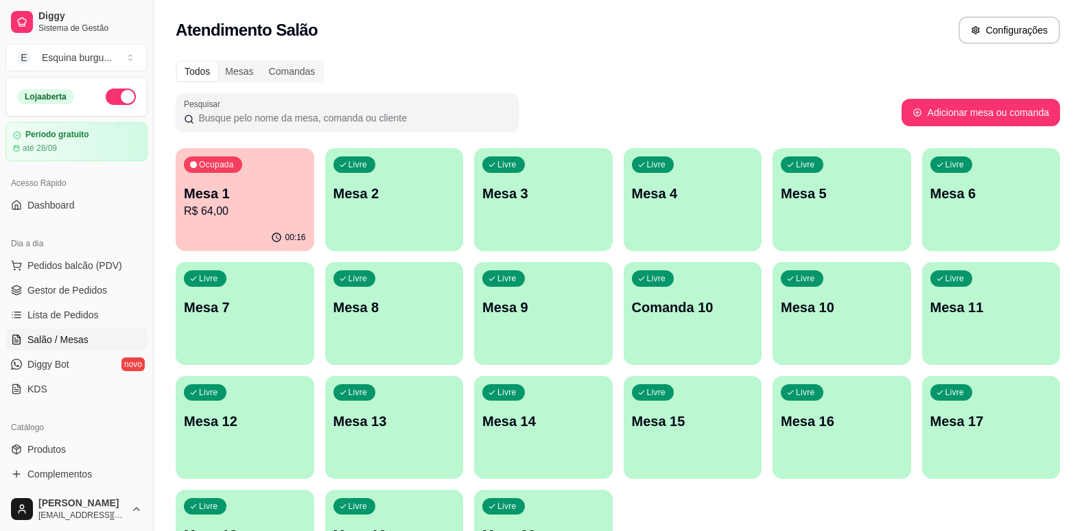
click at [272, 194] on p "Mesa 1" at bounding box center [245, 193] width 122 height 19
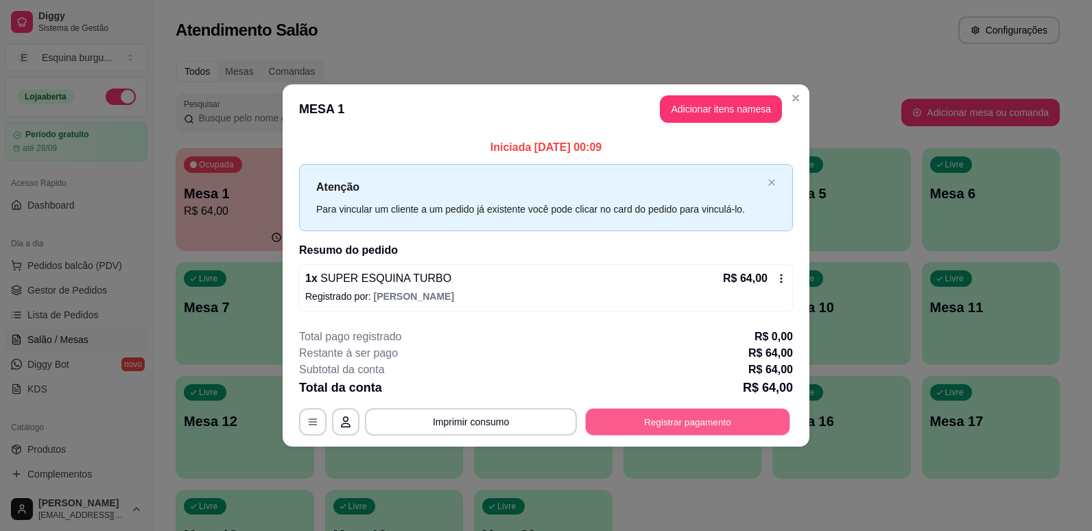
click at [683, 418] on button "Registrar pagamento" at bounding box center [688, 421] width 204 height 27
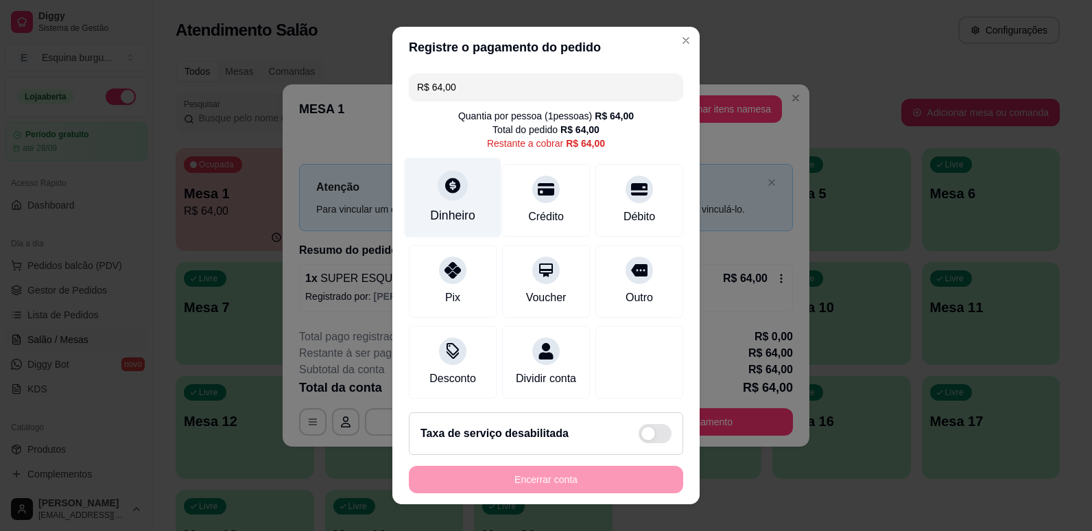
click at [460, 212] on div "Dinheiro" at bounding box center [452, 215] width 45 height 18
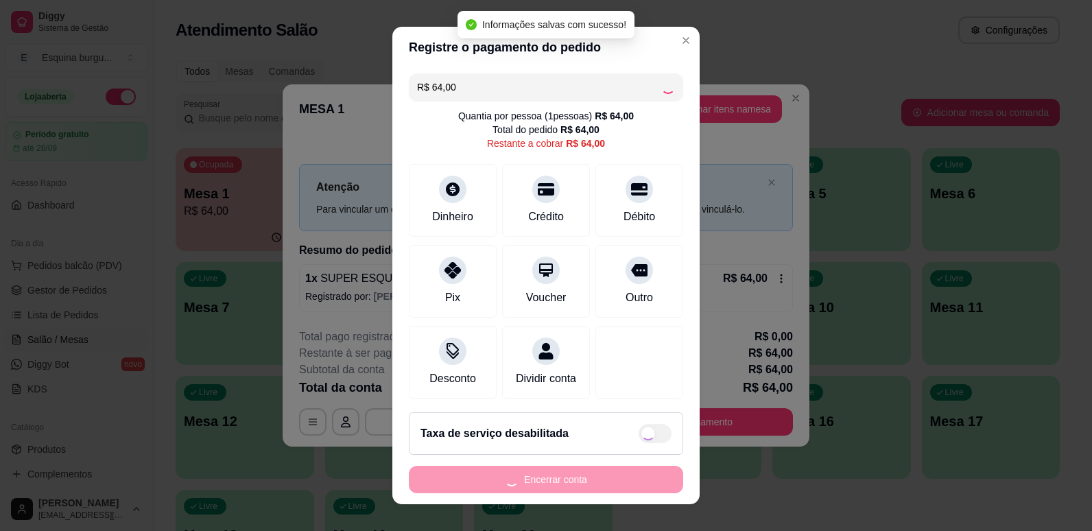
type input "R$ 0,00"
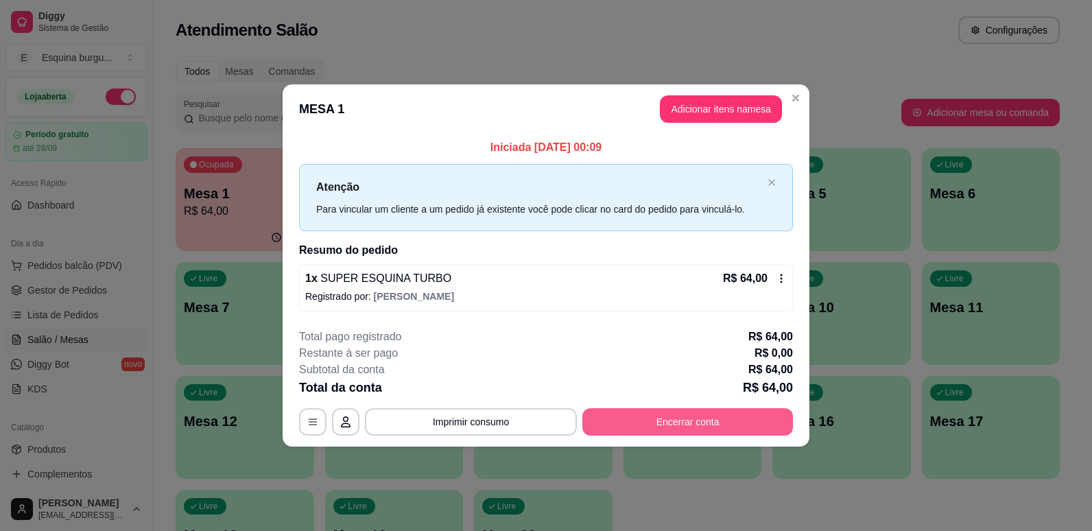
click at [736, 418] on button "Encerrar conta" at bounding box center [687, 421] width 211 height 27
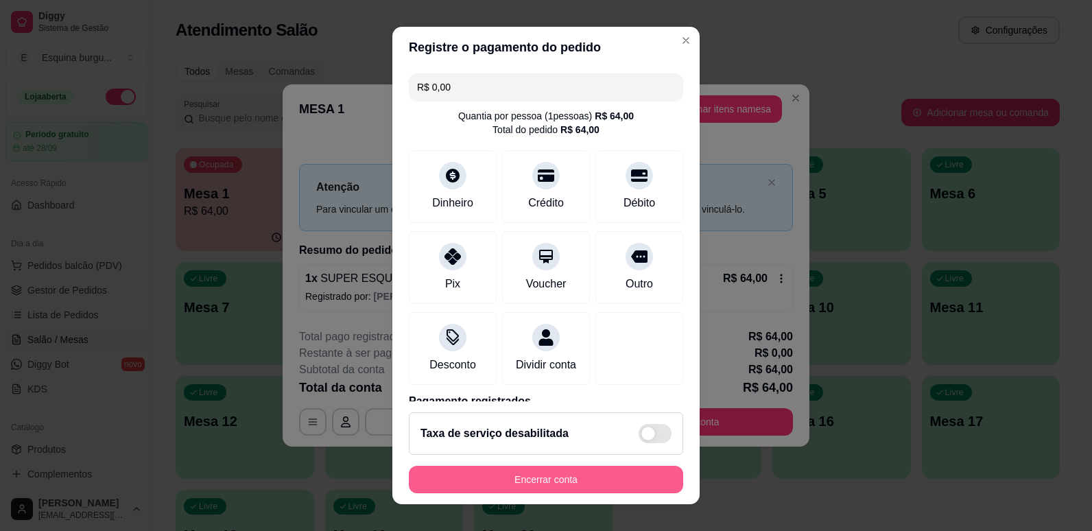
click at [617, 487] on button "Encerrar conta" at bounding box center [546, 479] width 274 height 27
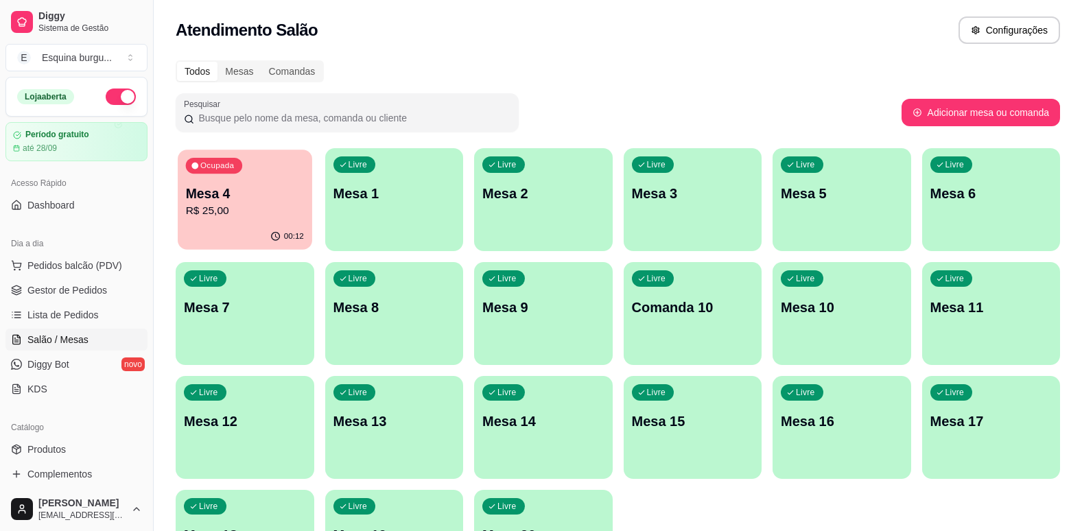
click at [294, 176] on div "Ocupada Mesa 4 R$ 25,00" at bounding box center [245, 187] width 134 height 74
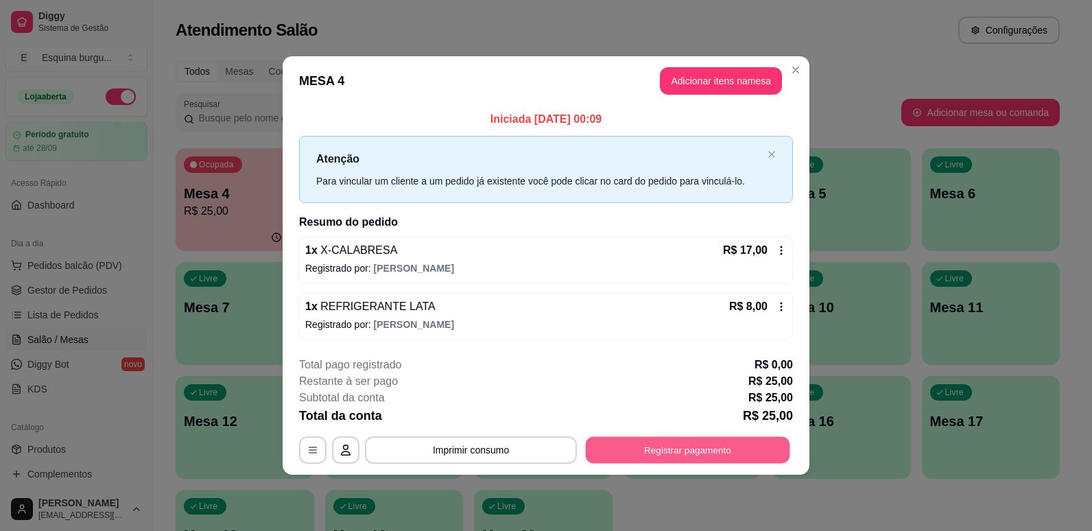
click at [663, 458] on button "Registrar pagamento" at bounding box center [688, 449] width 204 height 27
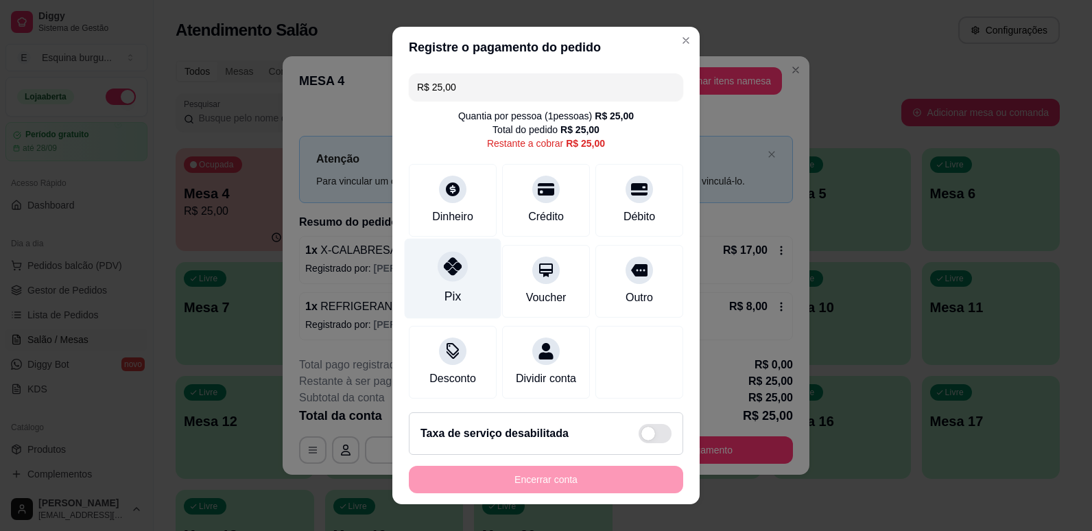
click at [459, 268] on div at bounding box center [453, 266] width 30 height 30
type input "R$ 0,00"
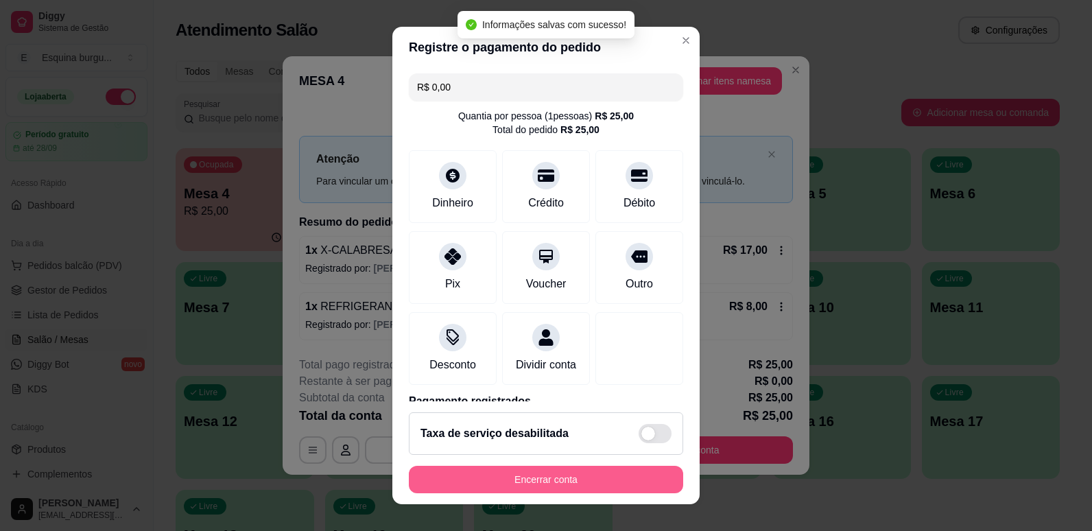
click at [579, 482] on button "Encerrar conta" at bounding box center [546, 479] width 274 height 27
